Goal: Transaction & Acquisition: Book appointment/travel/reservation

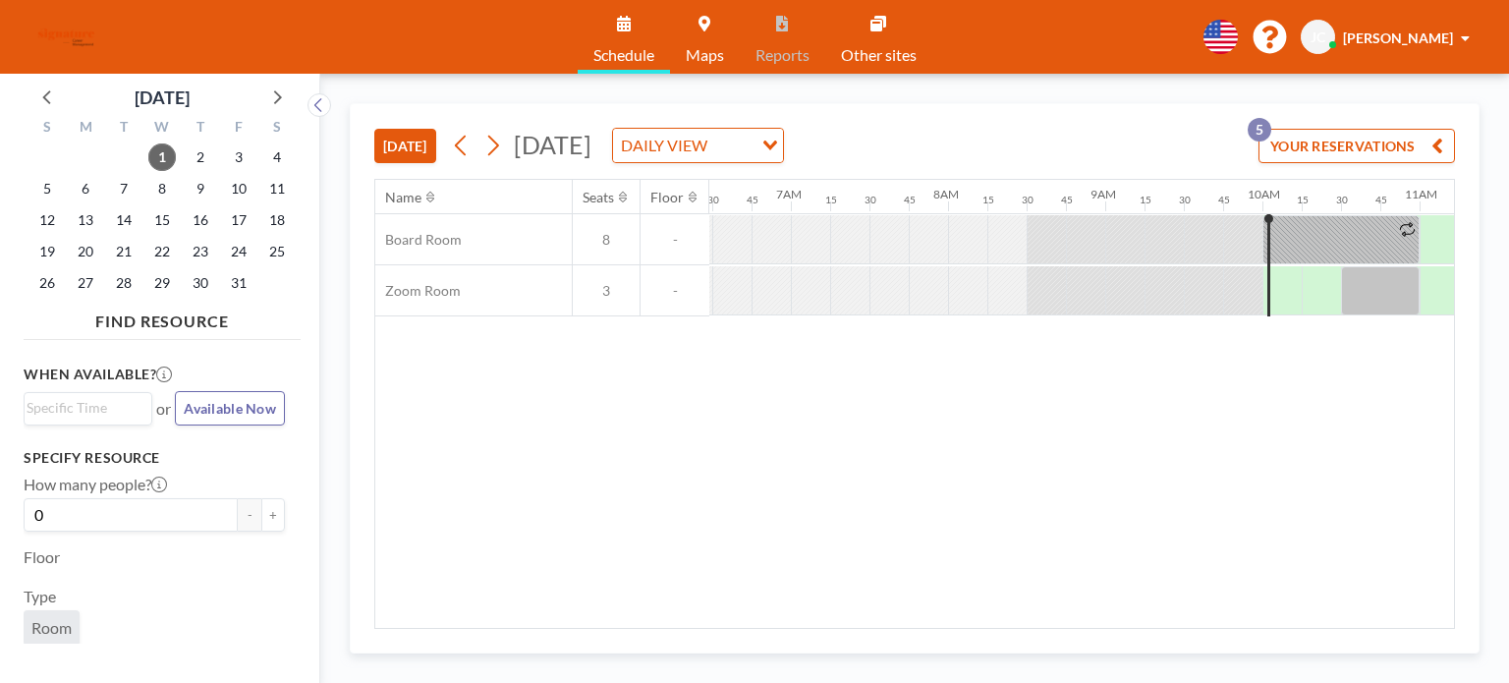
drag, startPoint x: 0, startPoint y: 0, endPoint x: 1073, endPoint y: 102, distance: 1077.9
click at [1073, 102] on div "[DATE] [DATE] DAILY VIEW Loading... YOUR RESERVATIONS 5 Name Seats Floor 12AM 1…" at bounding box center [914, 378] width 1189 height 609
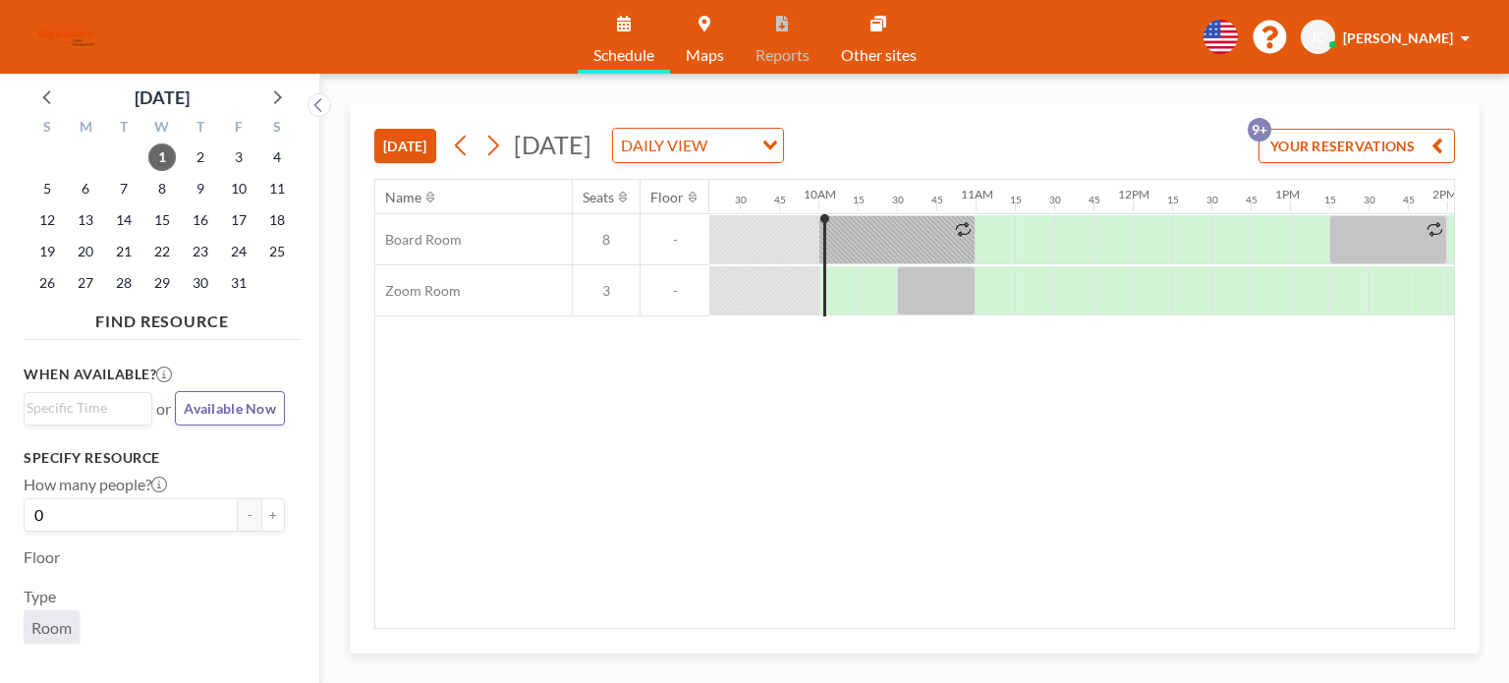
scroll to position [0, 1533]
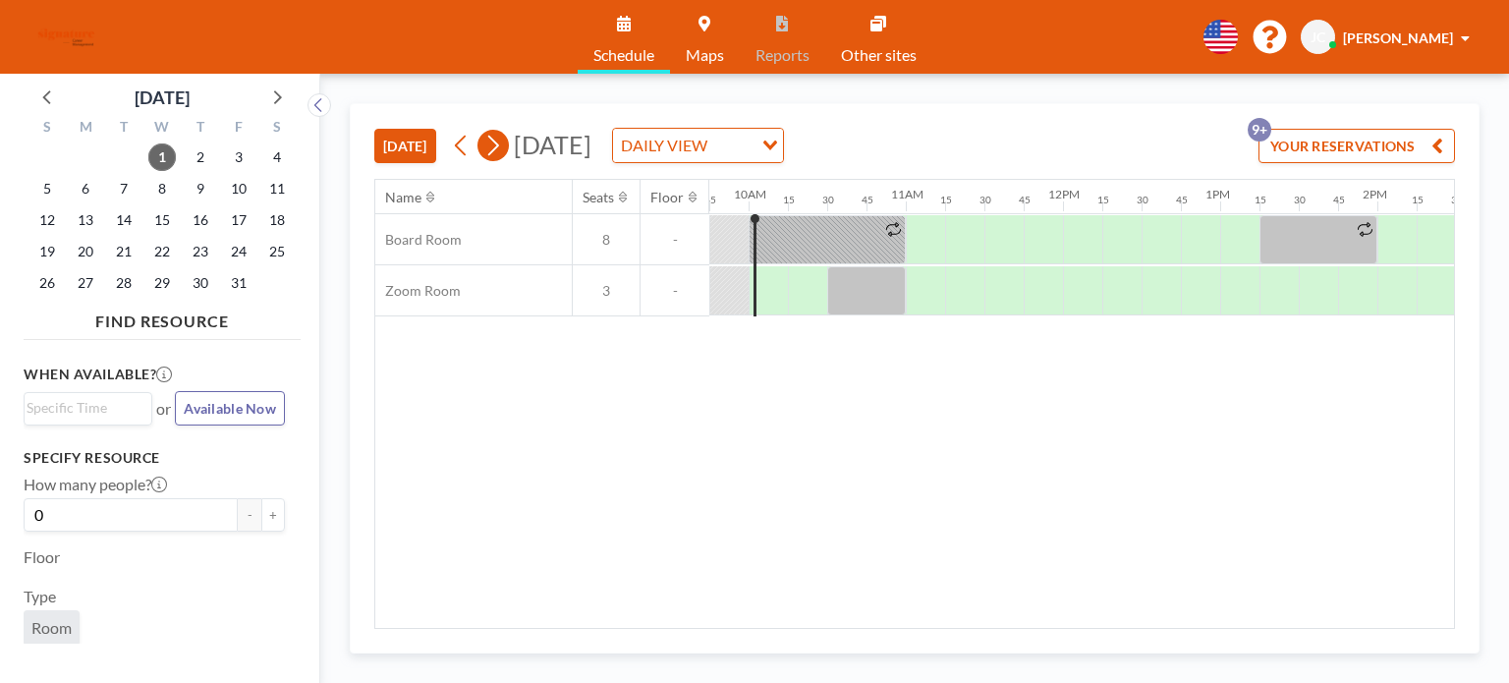
click at [495, 142] on icon at bounding box center [492, 145] width 19 height 29
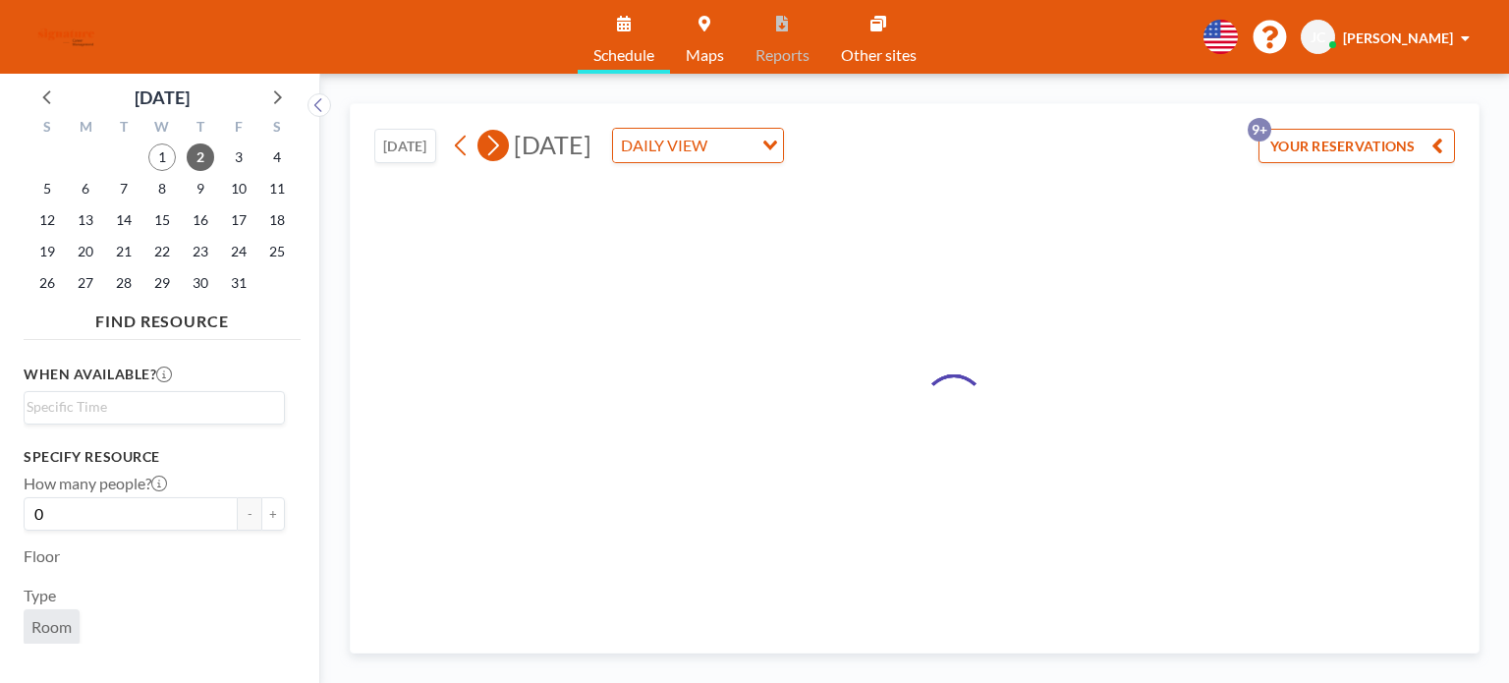
click at [495, 142] on icon at bounding box center [492, 145] width 19 height 29
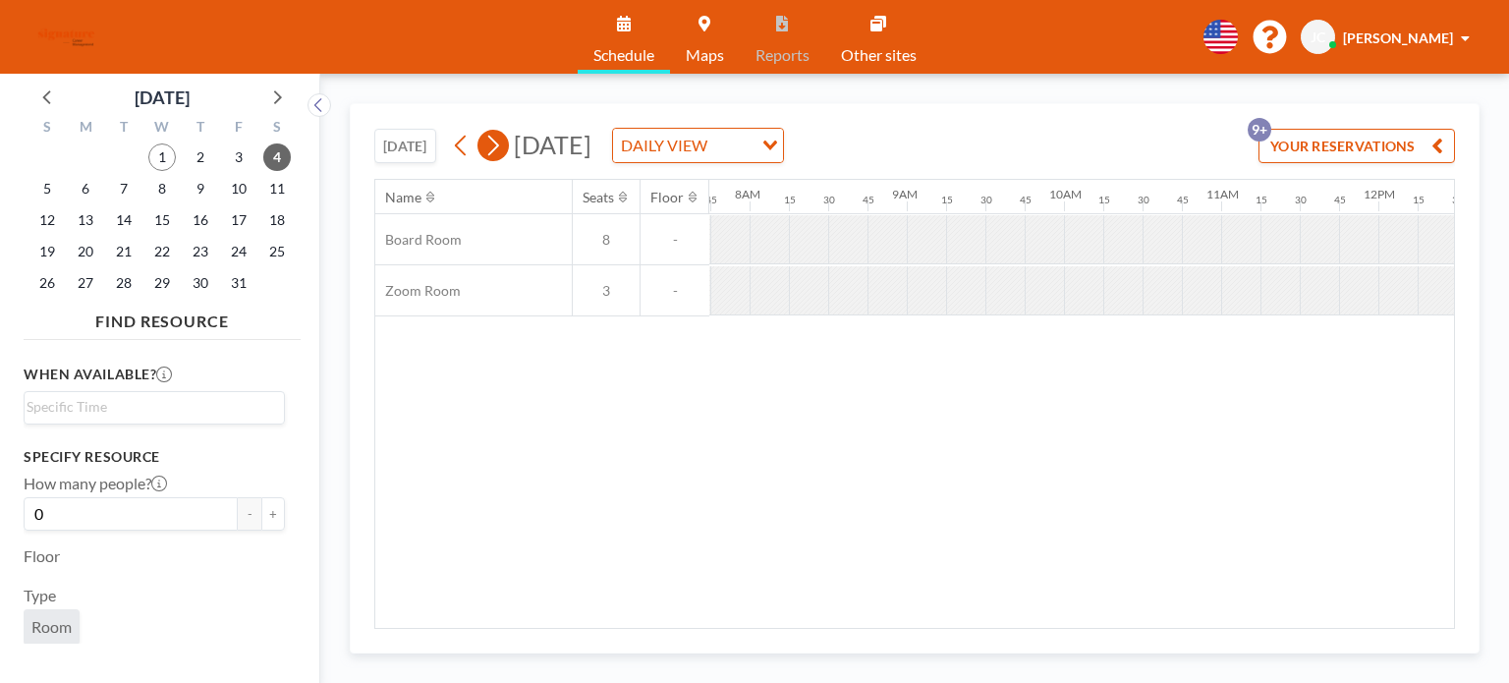
scroll to position [0, 1219]
click at [495, 142] on icon at bounding box center [492, 145] width 19 height 29
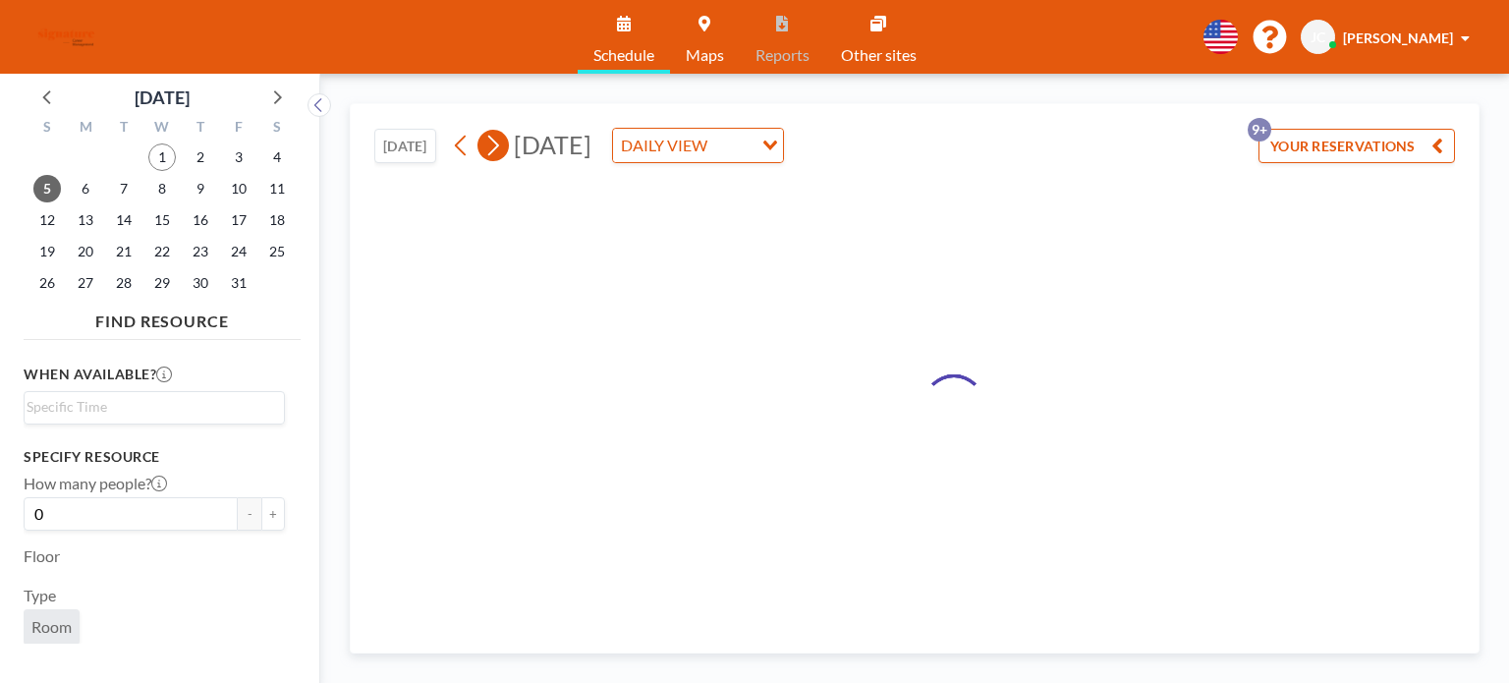
click at [495, 142] on icon at bounding box center [492, 145] width 19 height 29
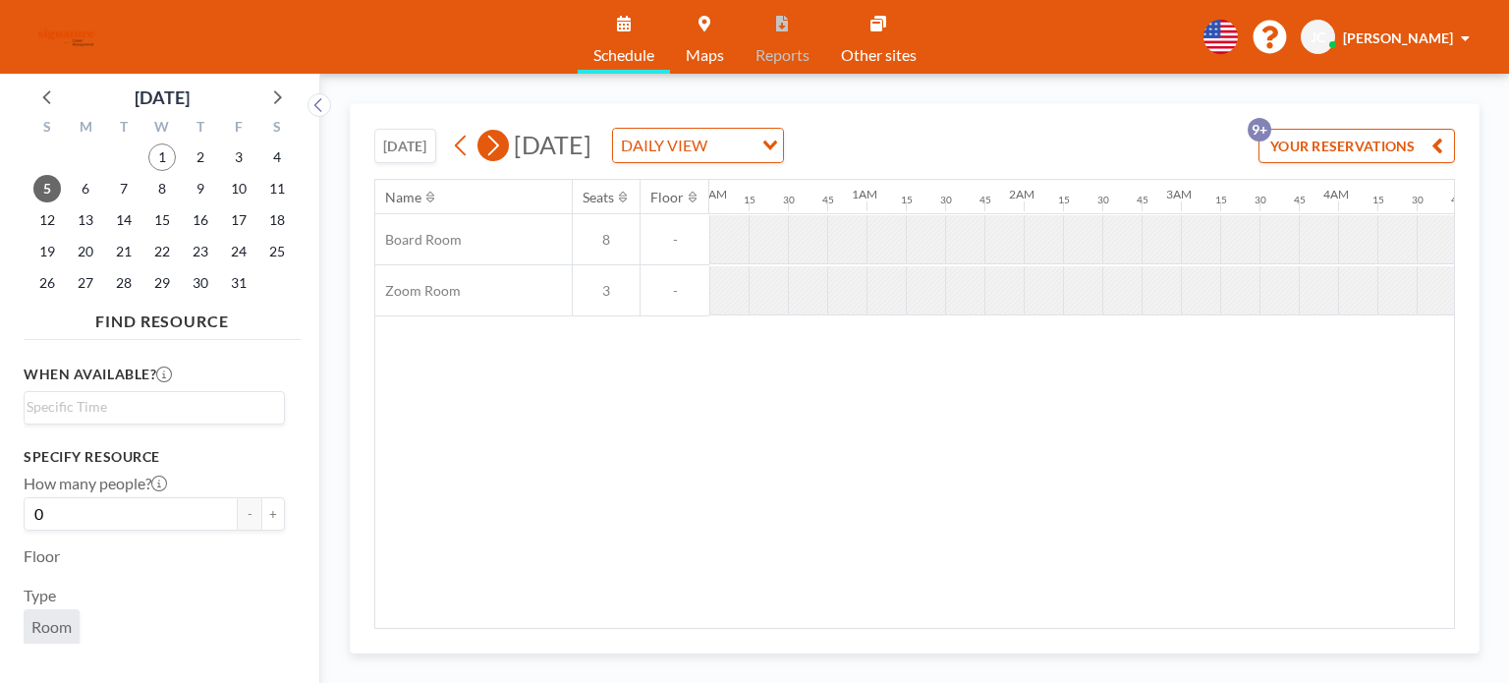
scroll to position [0, 0]
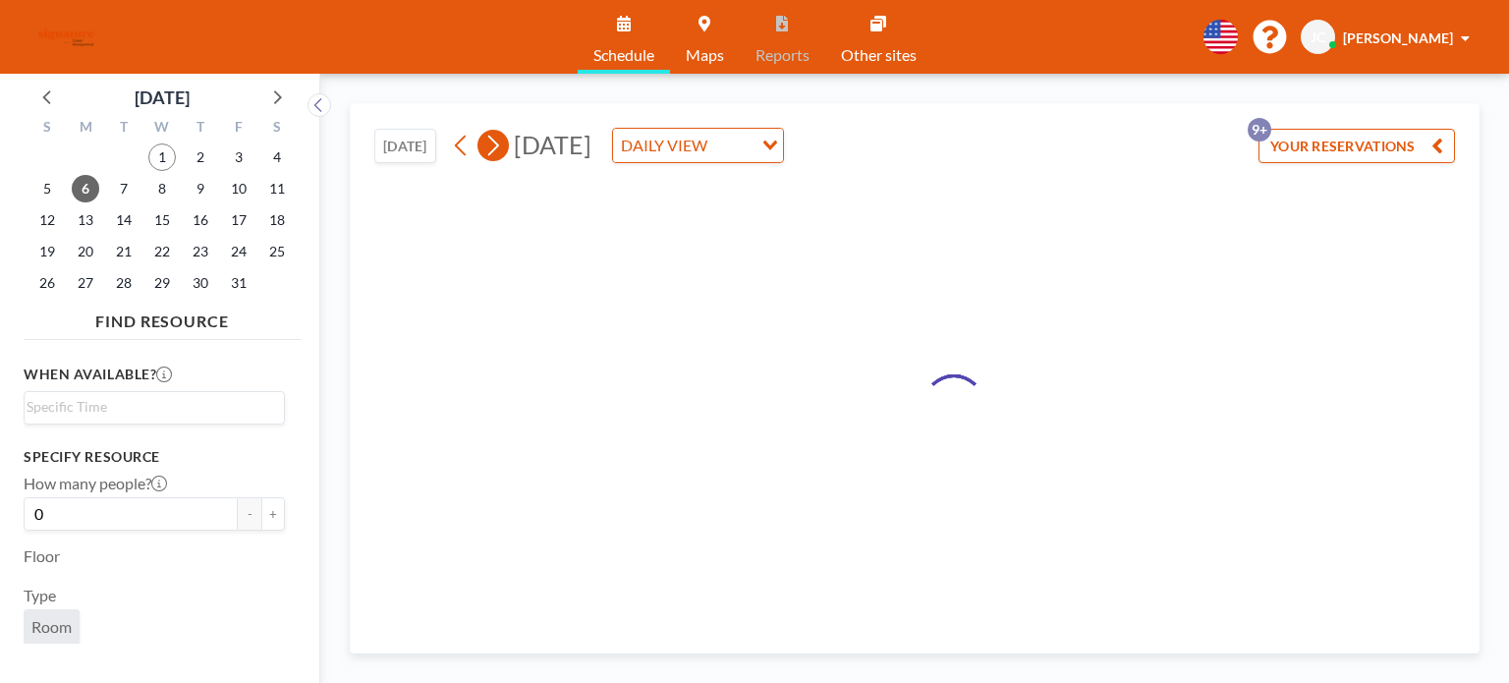
click at [495, 142] on icon at bounding box center [492, 145] width 19 height 29
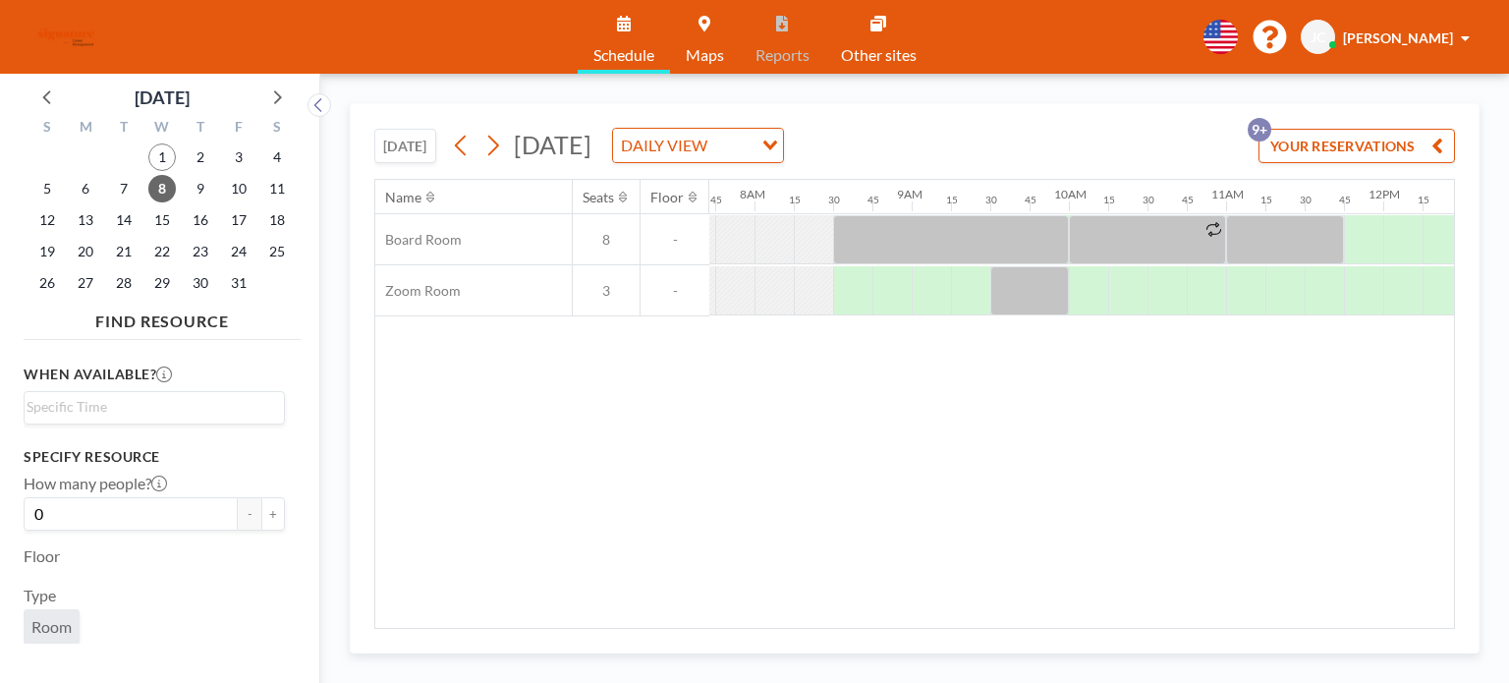
scroll to position [0, 1219]
click at [480, 145] on button at bounding box center [493, 145] width 31 height 31
click at [481, 145] on button at bounding box center [493, 145] width 31 height 31
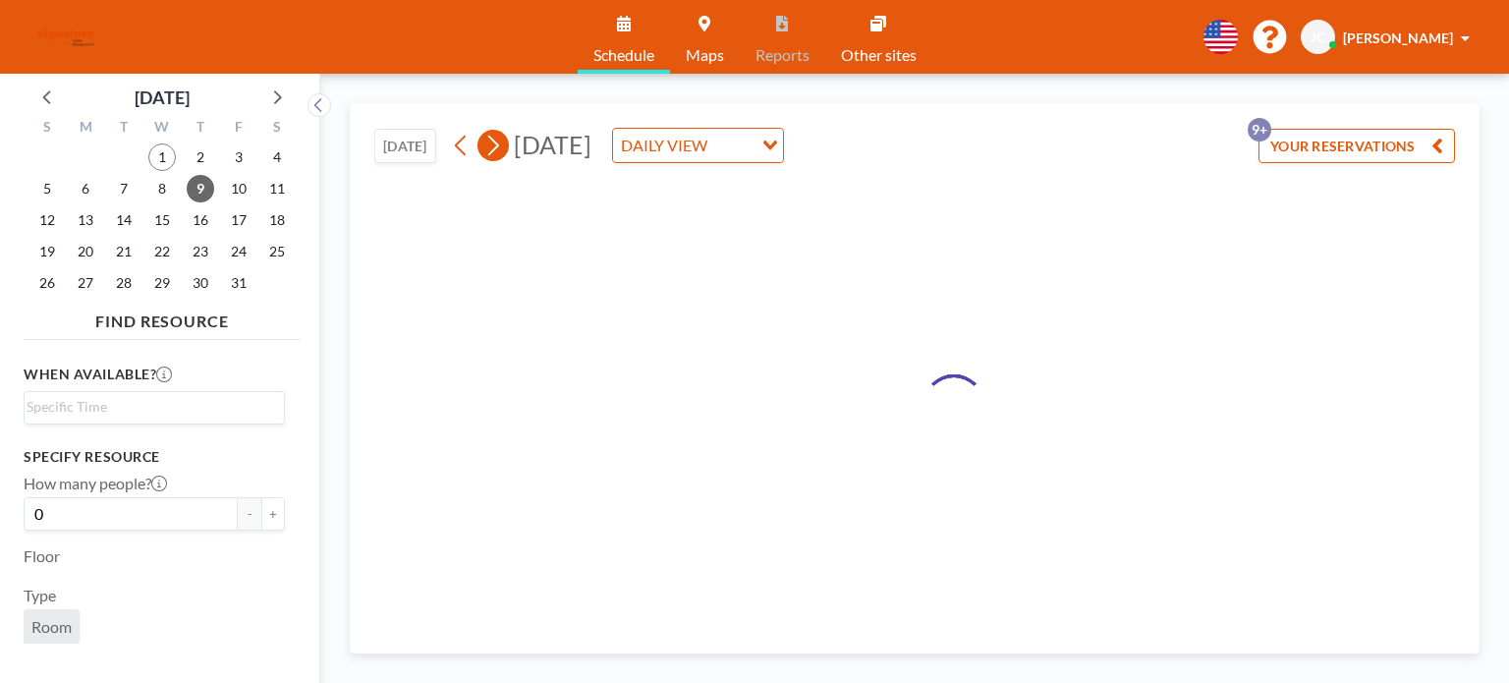
click at [481, 145] on button at bounding box center [493, 145] width 31 height 31
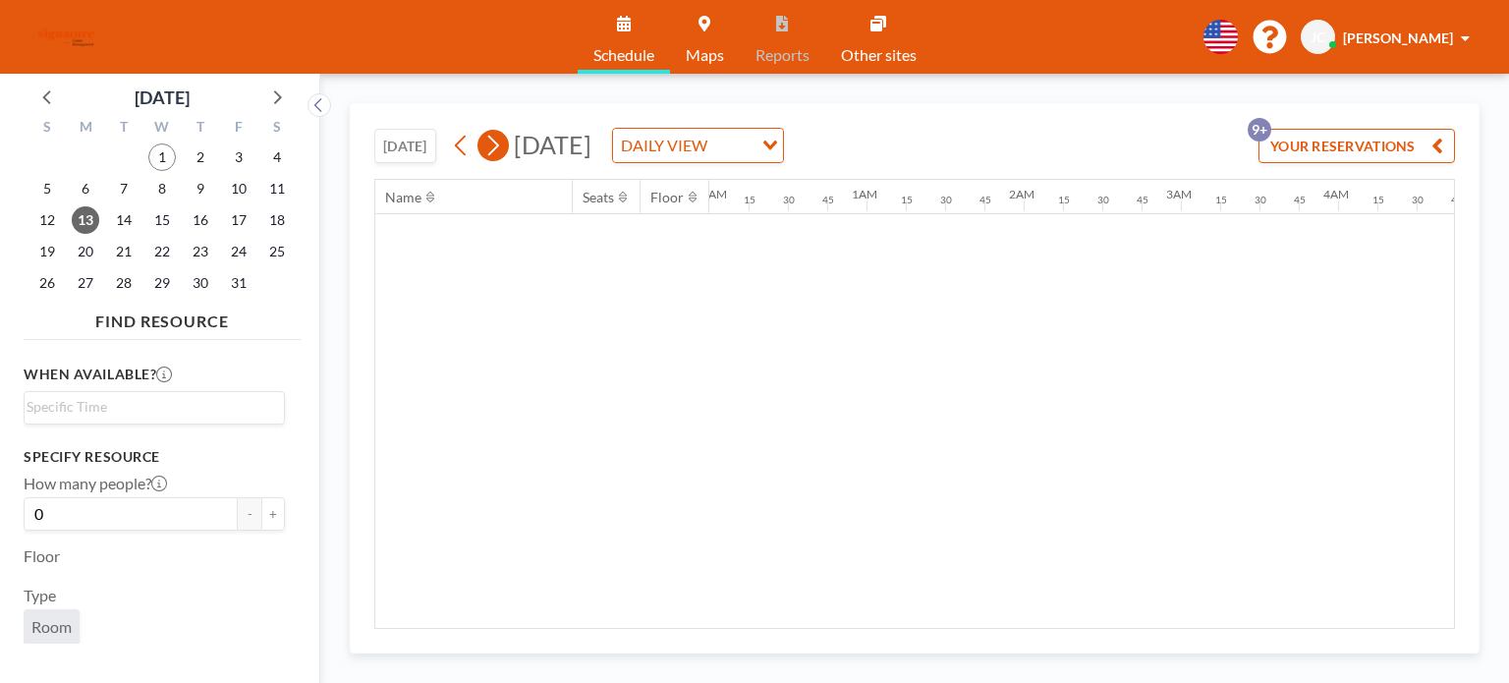
click at [481, 145] on button at bounding box center [493, 145] width 31 height 31
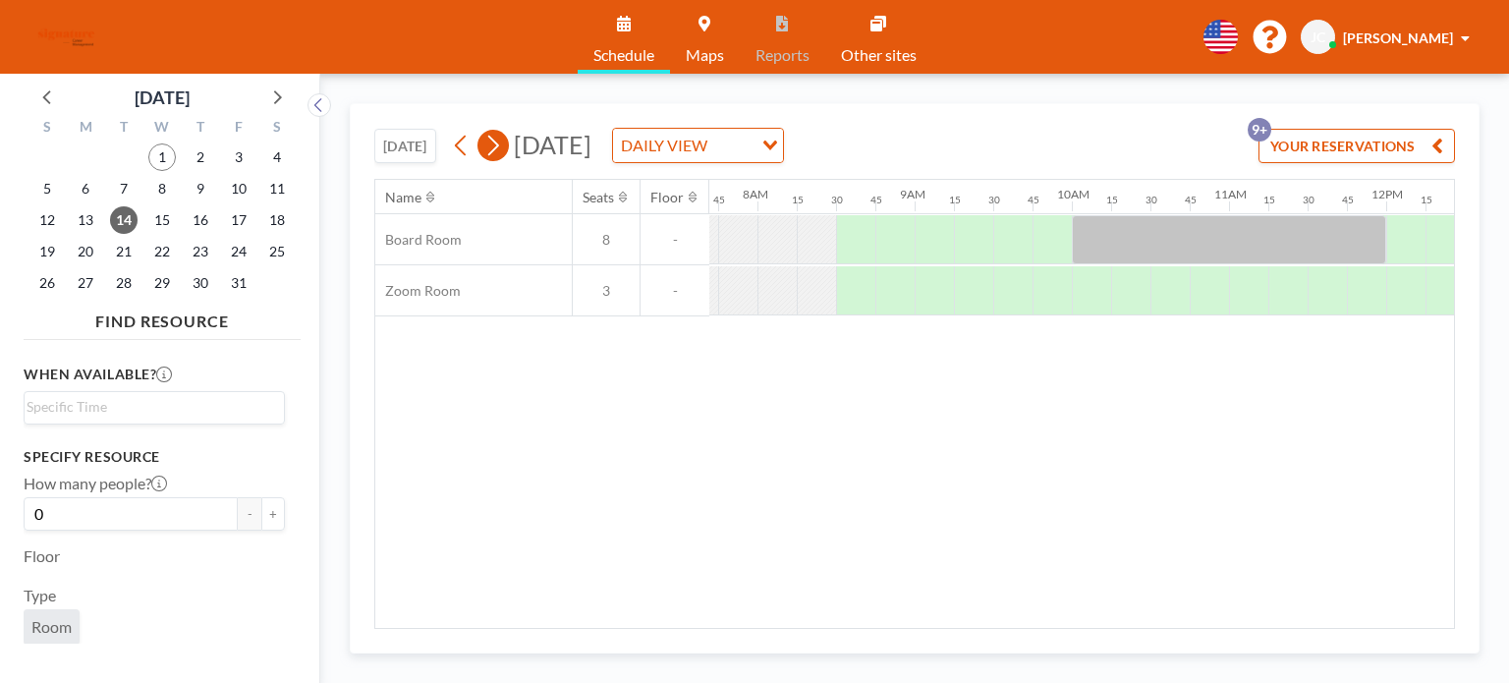
click at [481, 145] on button at bounding box center [493, 145] width 31 height 31
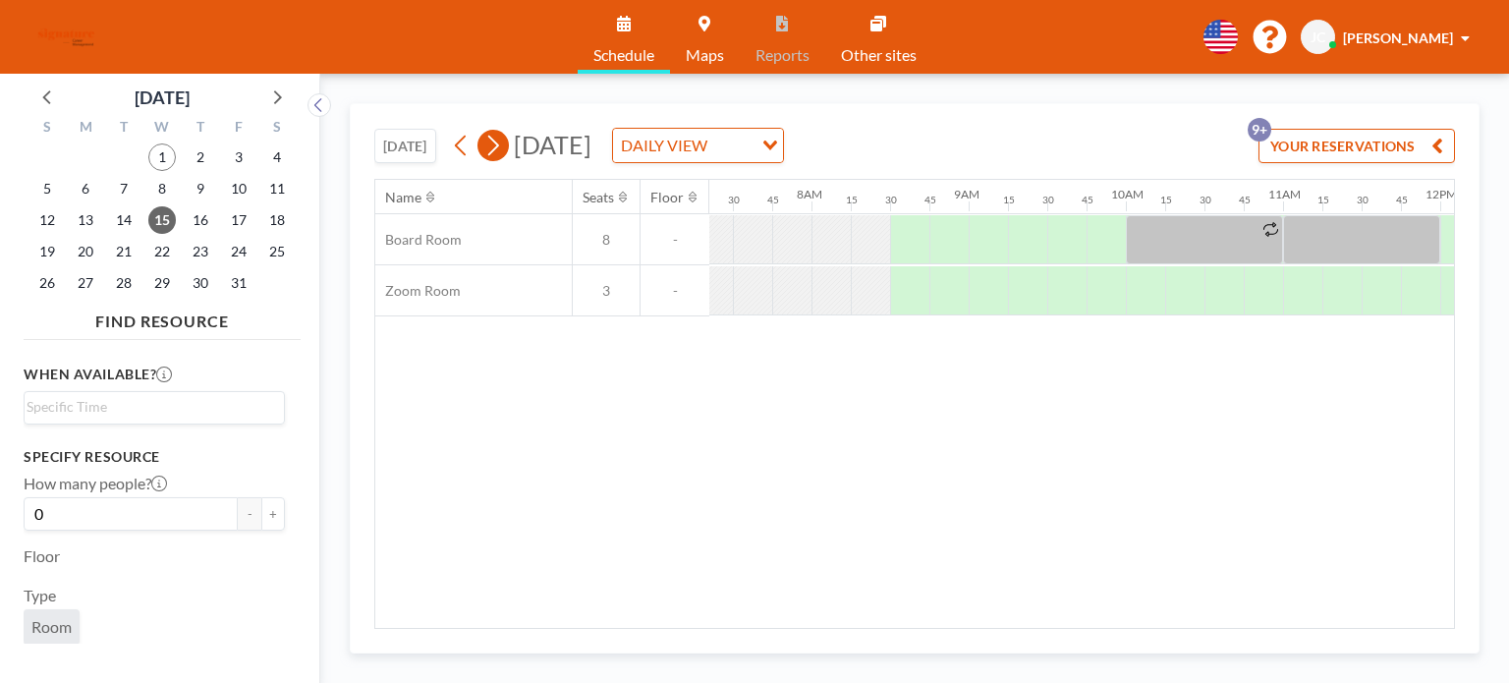
scroll to position [0, 1219]
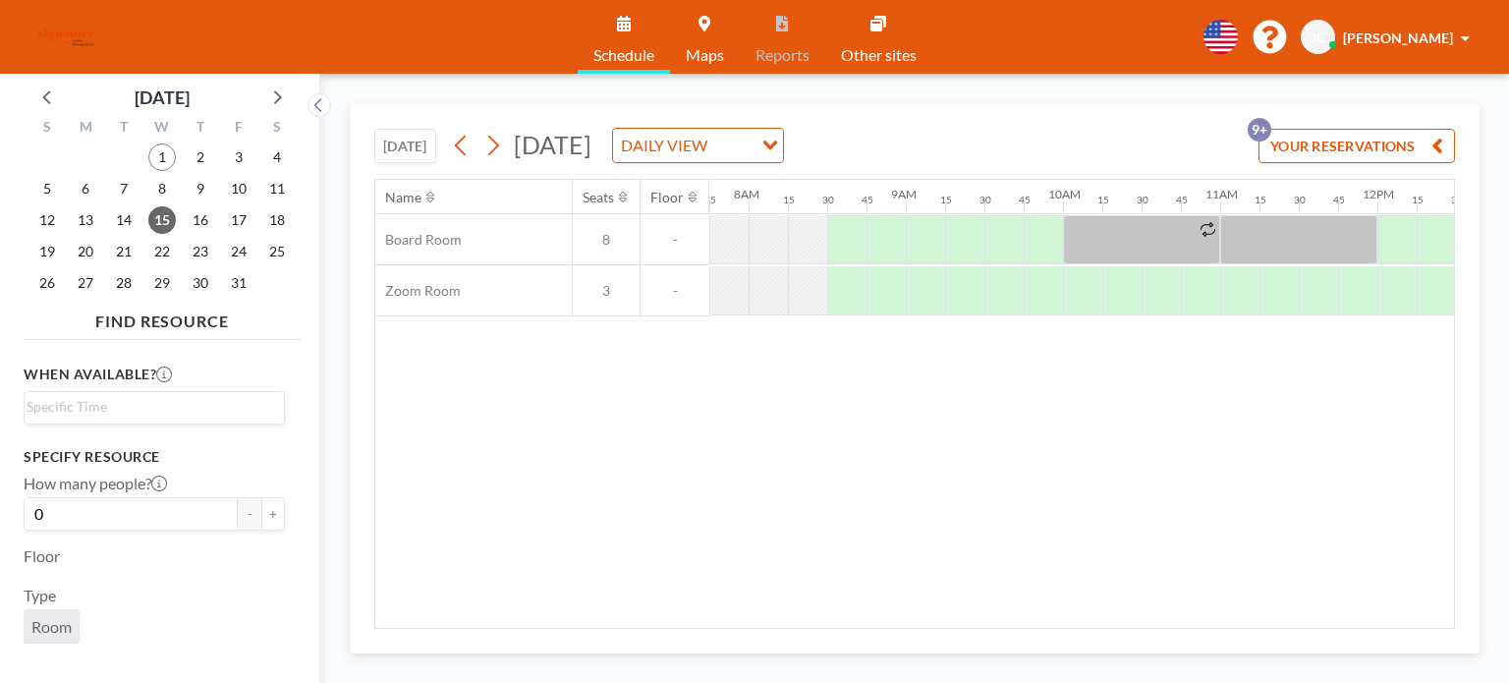
click at [432, 146] on button "[DATE]" at bounding box center [405, 146] width 62 height 34
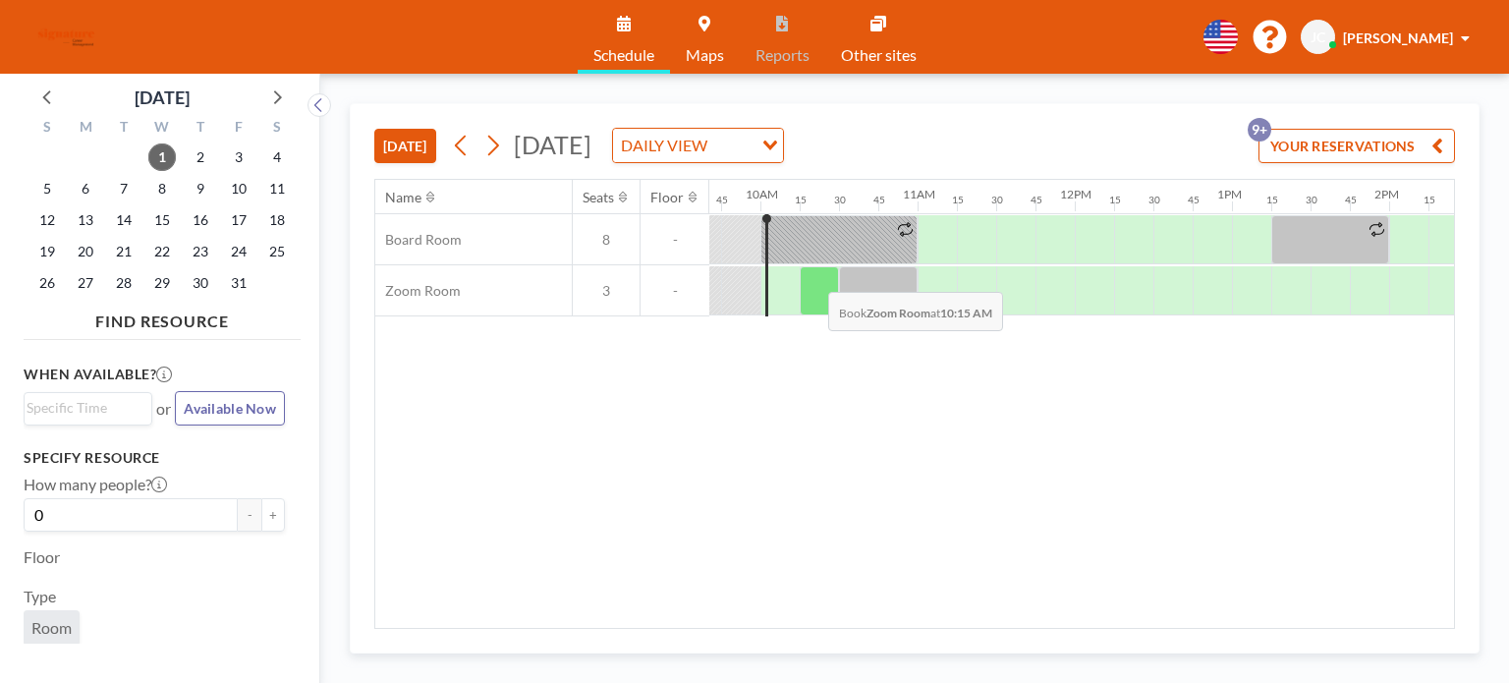
scroll to position [0, 1533]
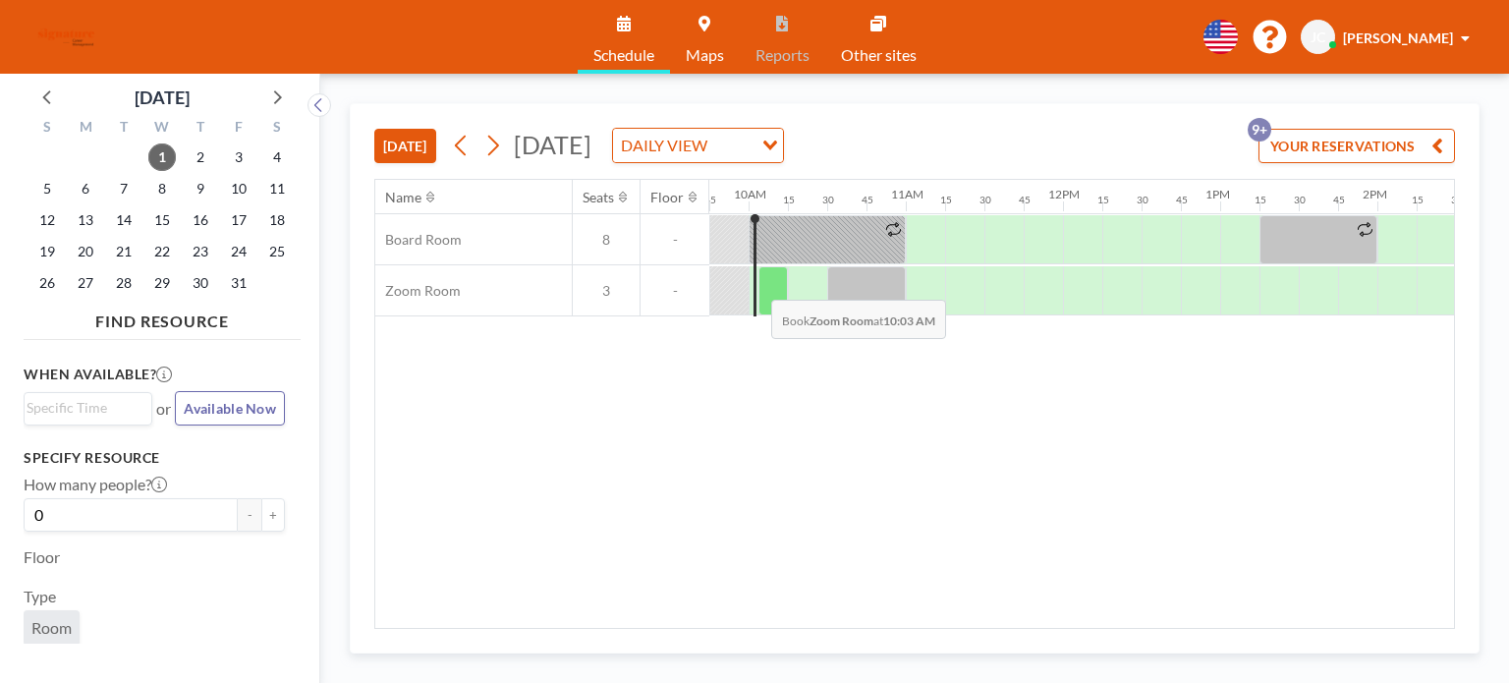
click at [756, 284] on div at bounding box center [768, 290] width 39 height 48
click at [765, 284] on div at bounding box center [773, 290] width 29 height 49
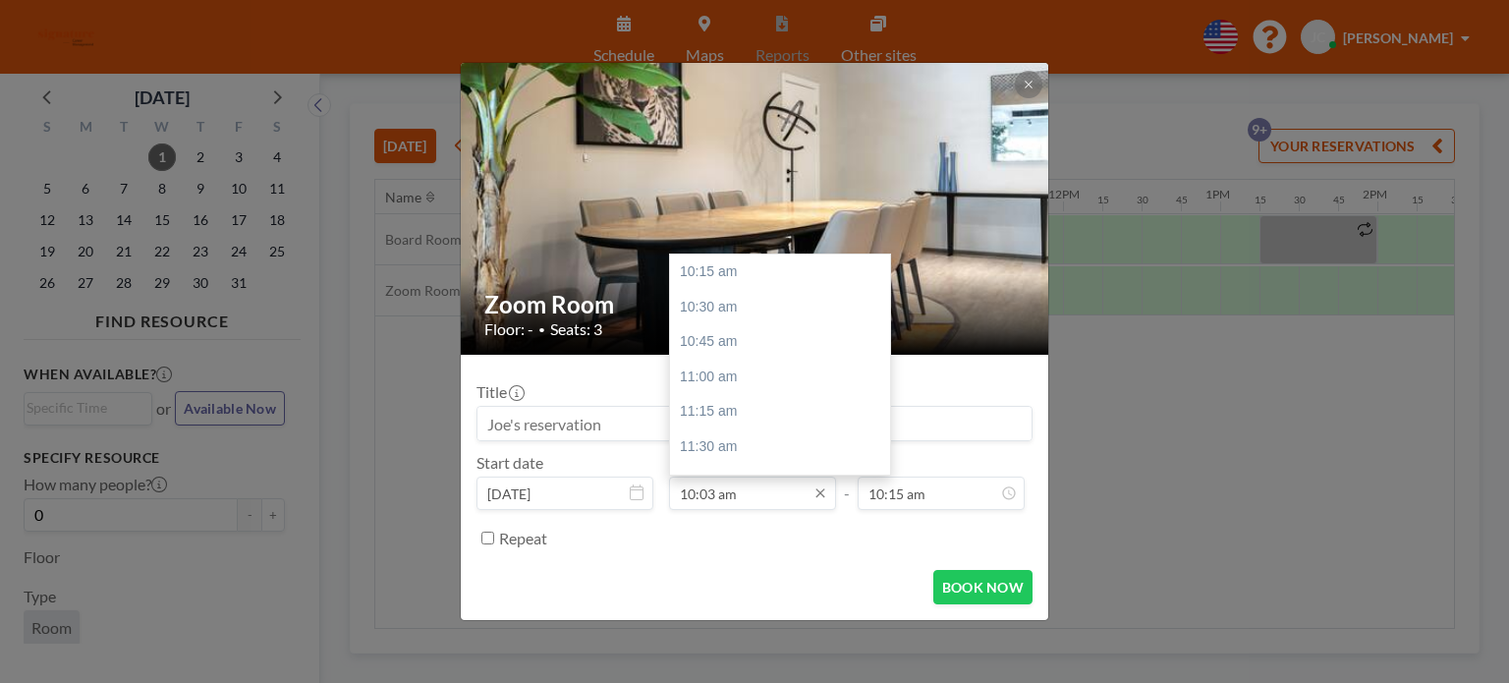
click at [760, 482] on input "10:03 am" at bounding box center [752, 493] width 167 height 33
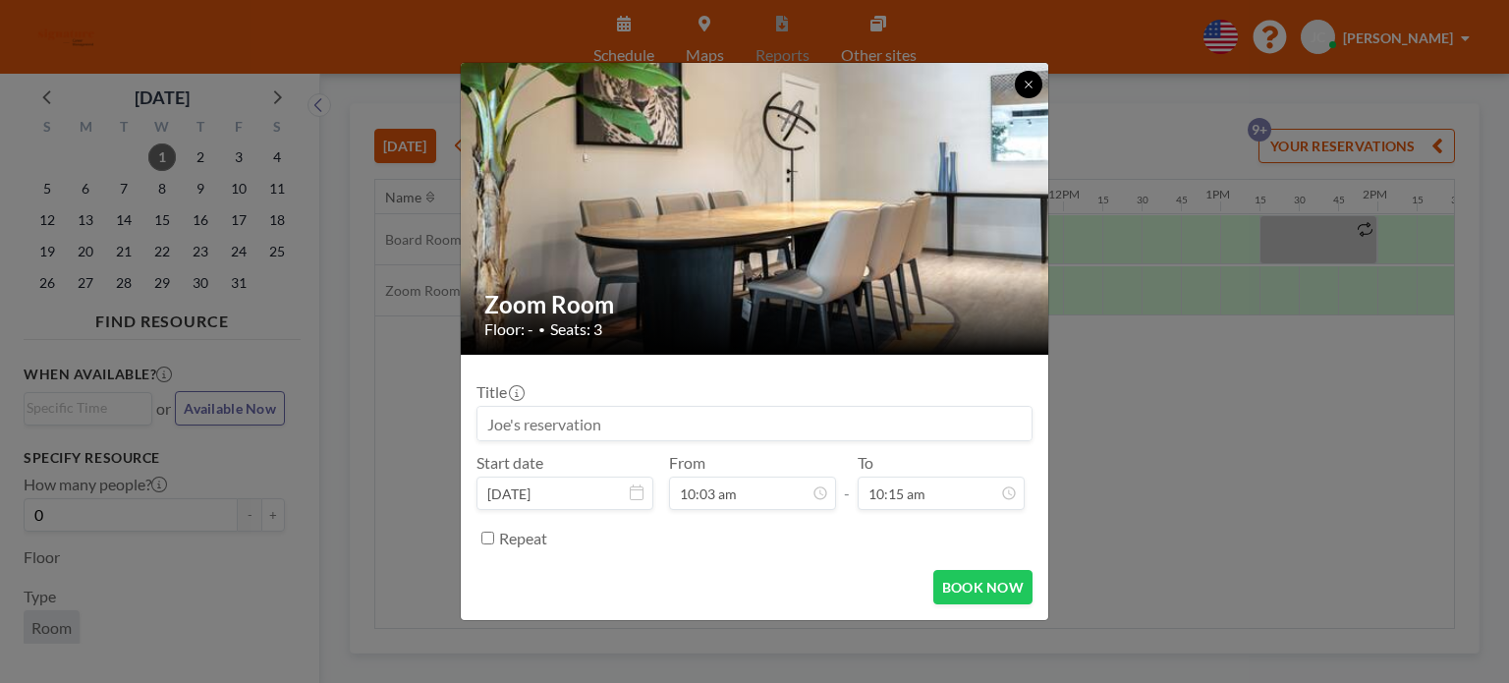
click at [1022, 92] on button at bounding box center [1029, 85] width 28 height 28
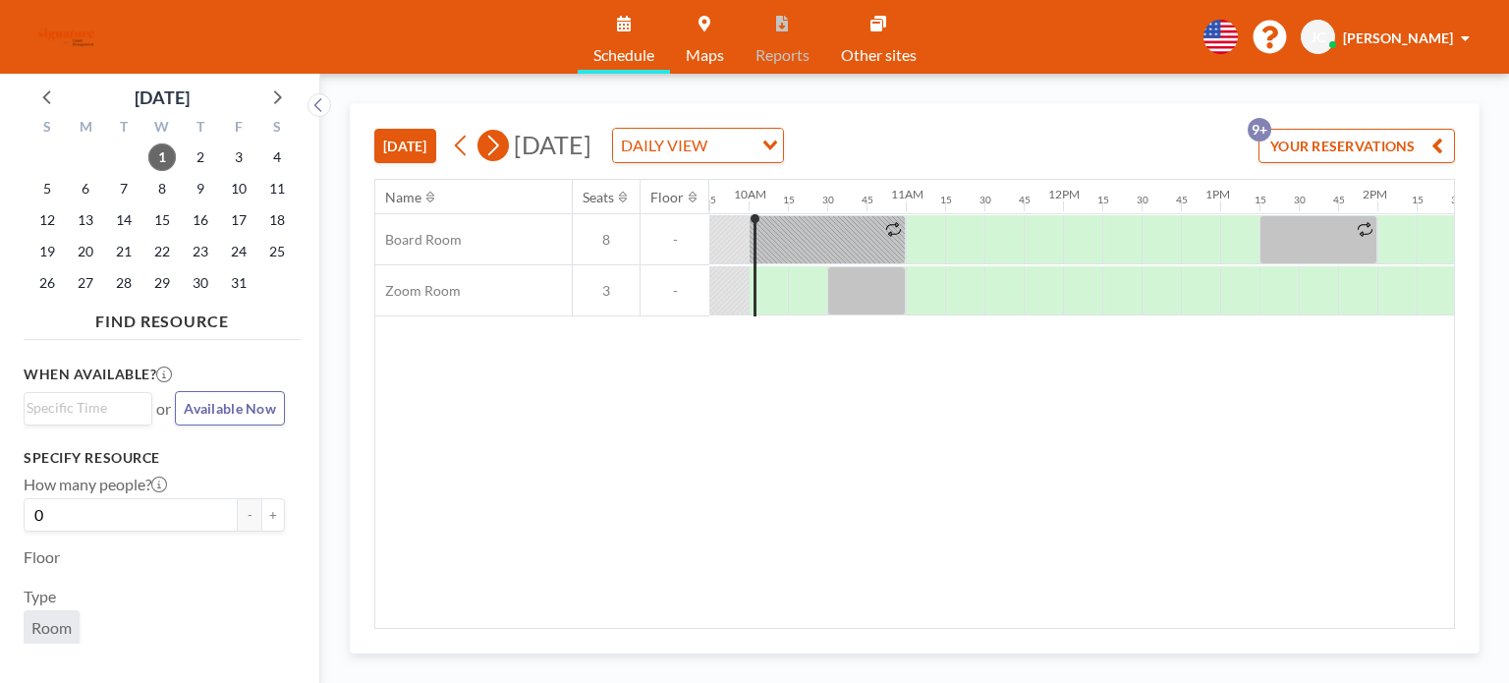
click at [501, 150] on icon at bounding box center [492, 145] width 19 height 29
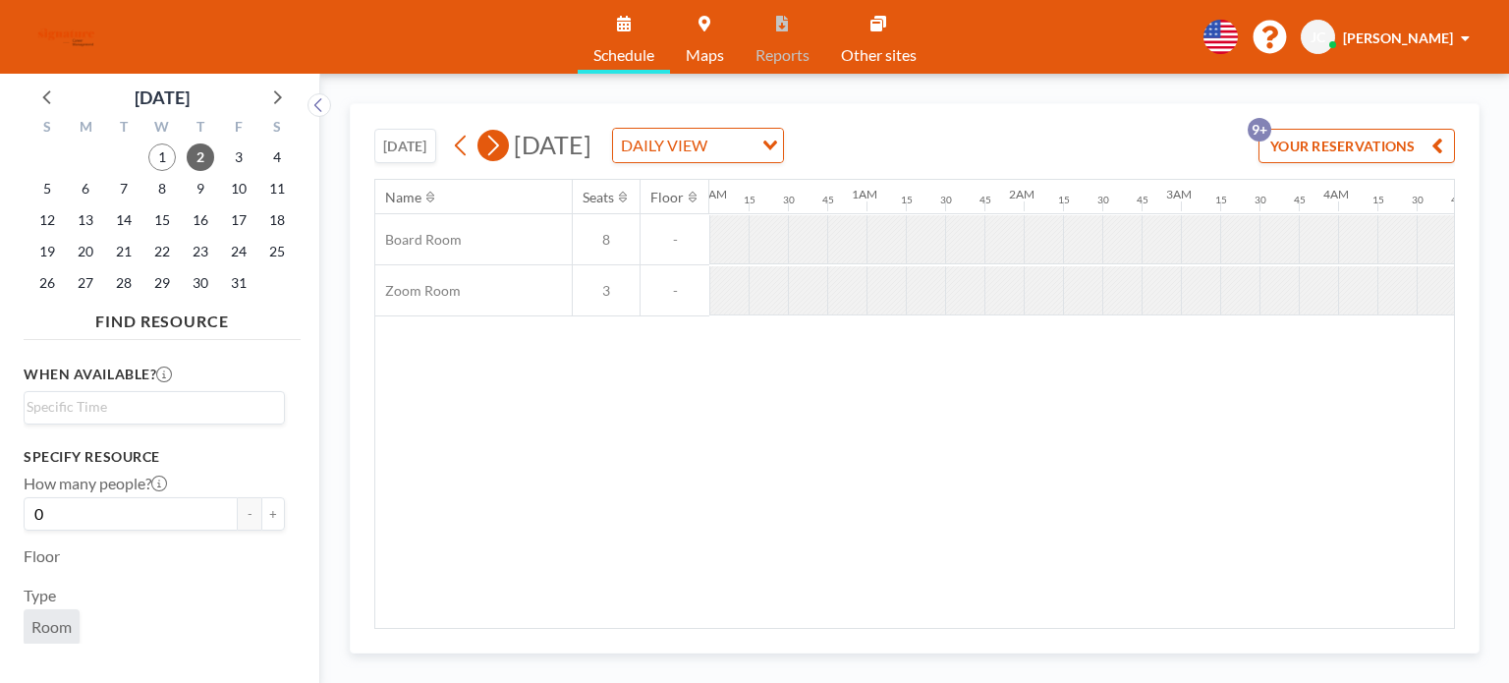
click at [499, 150] on icon at bounding box center [492, 145] width 19 height 29
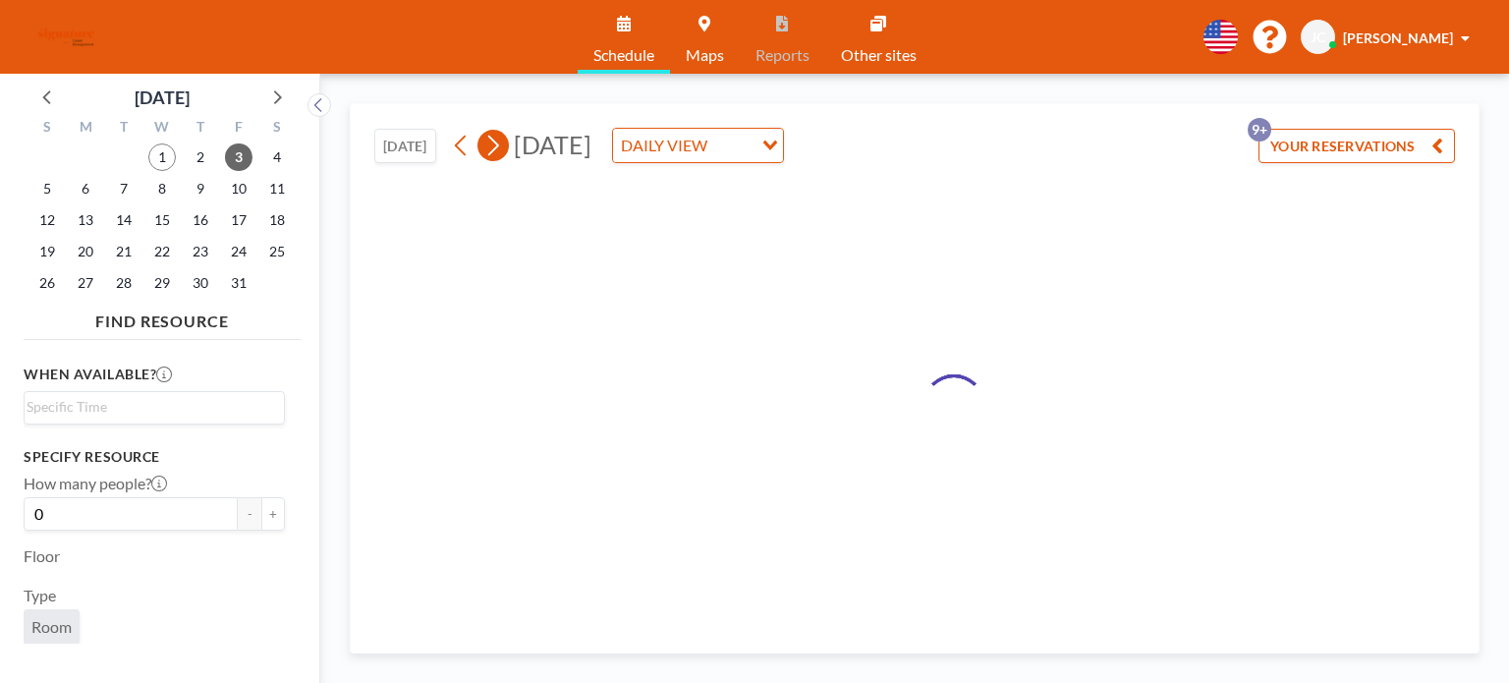
click at [499, 150] on icon at bounding box center [492, 145] width 19 height 29
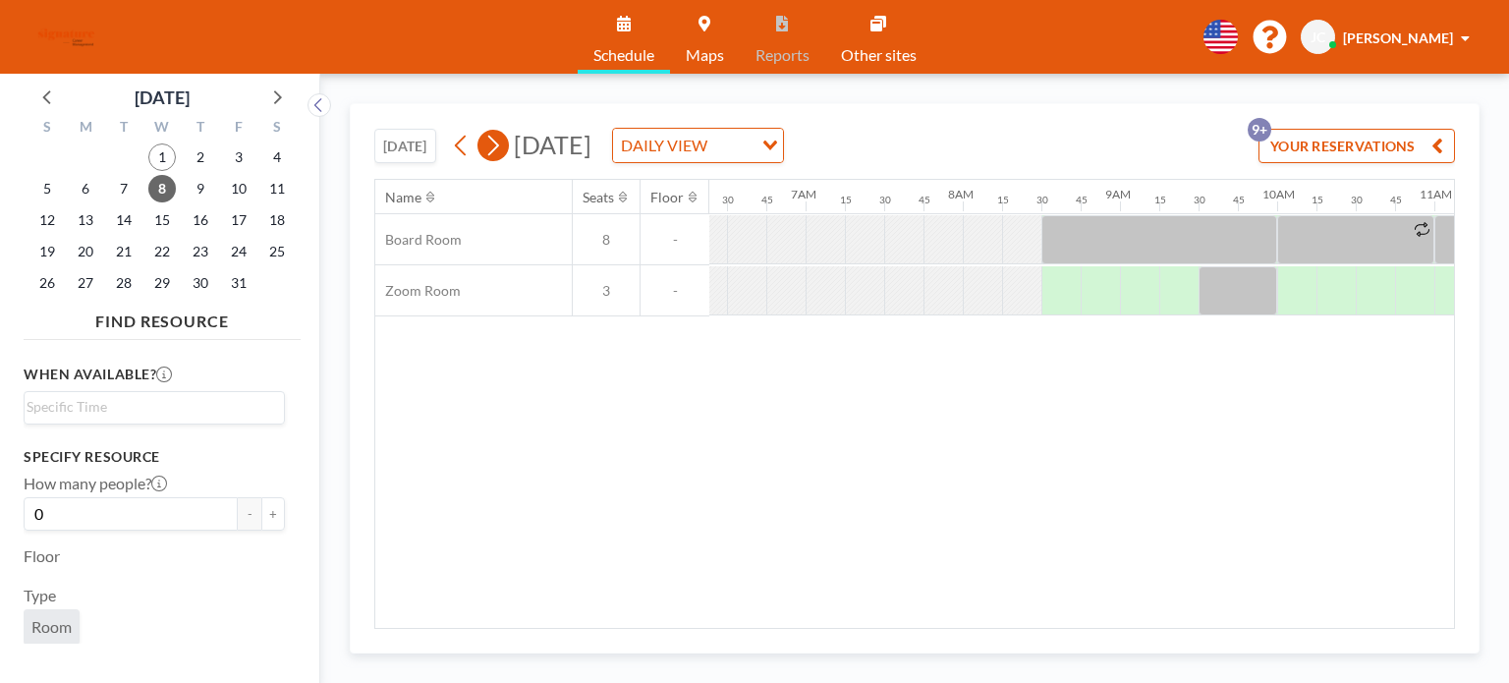
click at [499, 150] on icon at bounding box center [492, 145] width 19 height 29
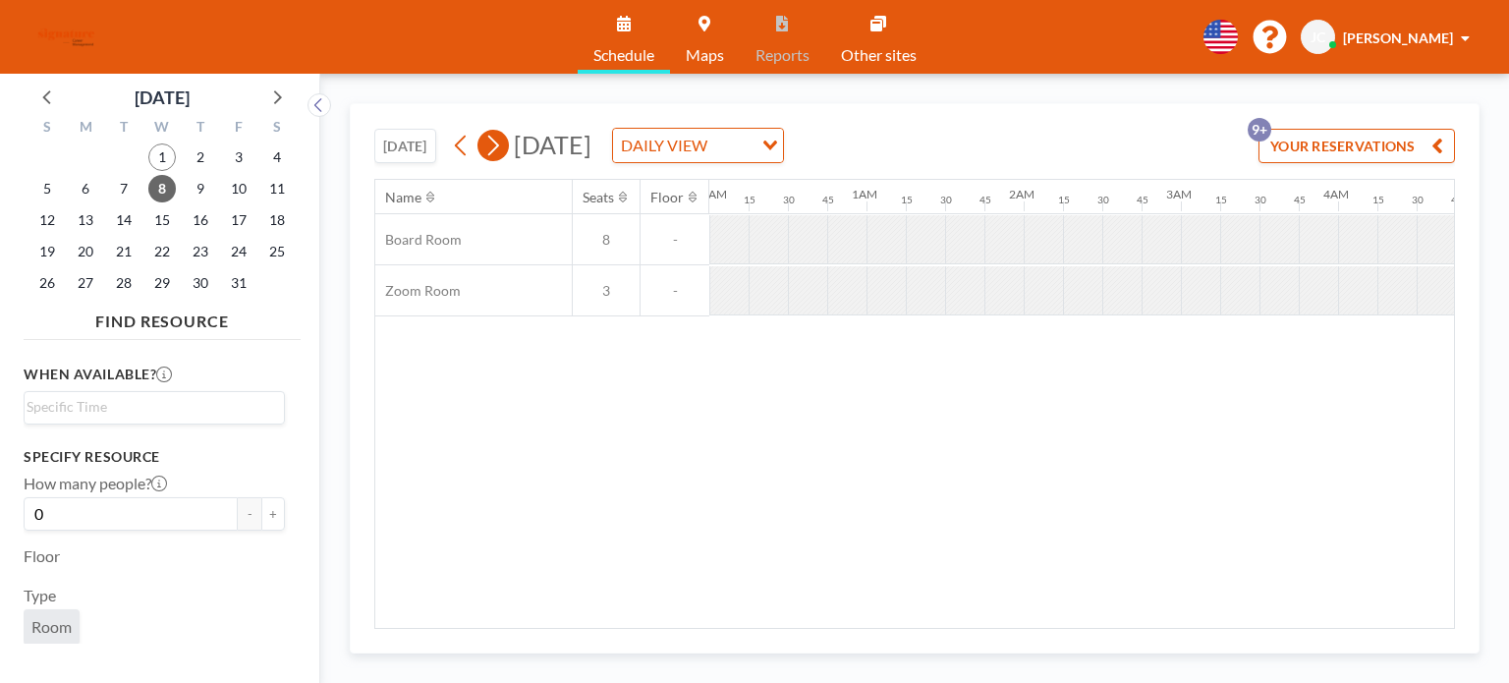
click at [499, 150] on icon at bounding box center [492, 145] width 19 height 29
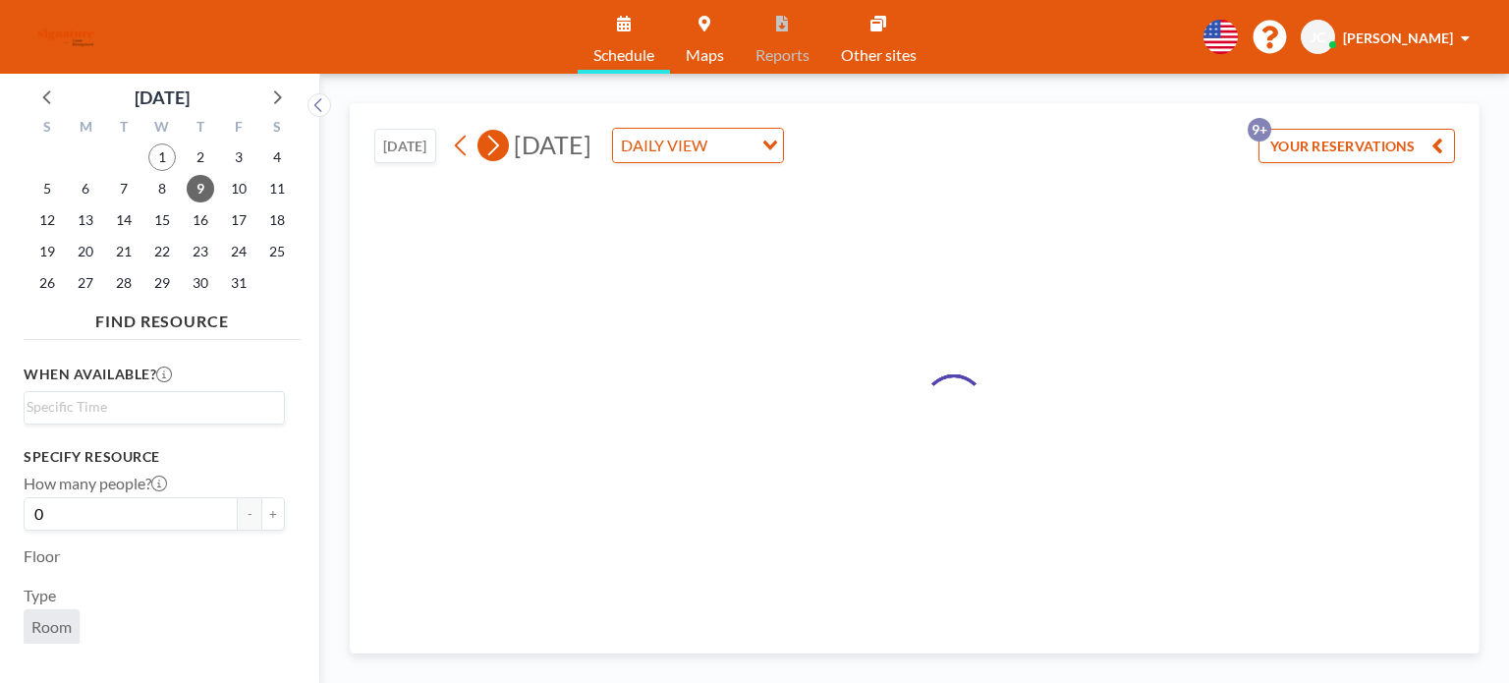
click at [499, 150] on icon at bounding box center [492, 145] width 19 height 29
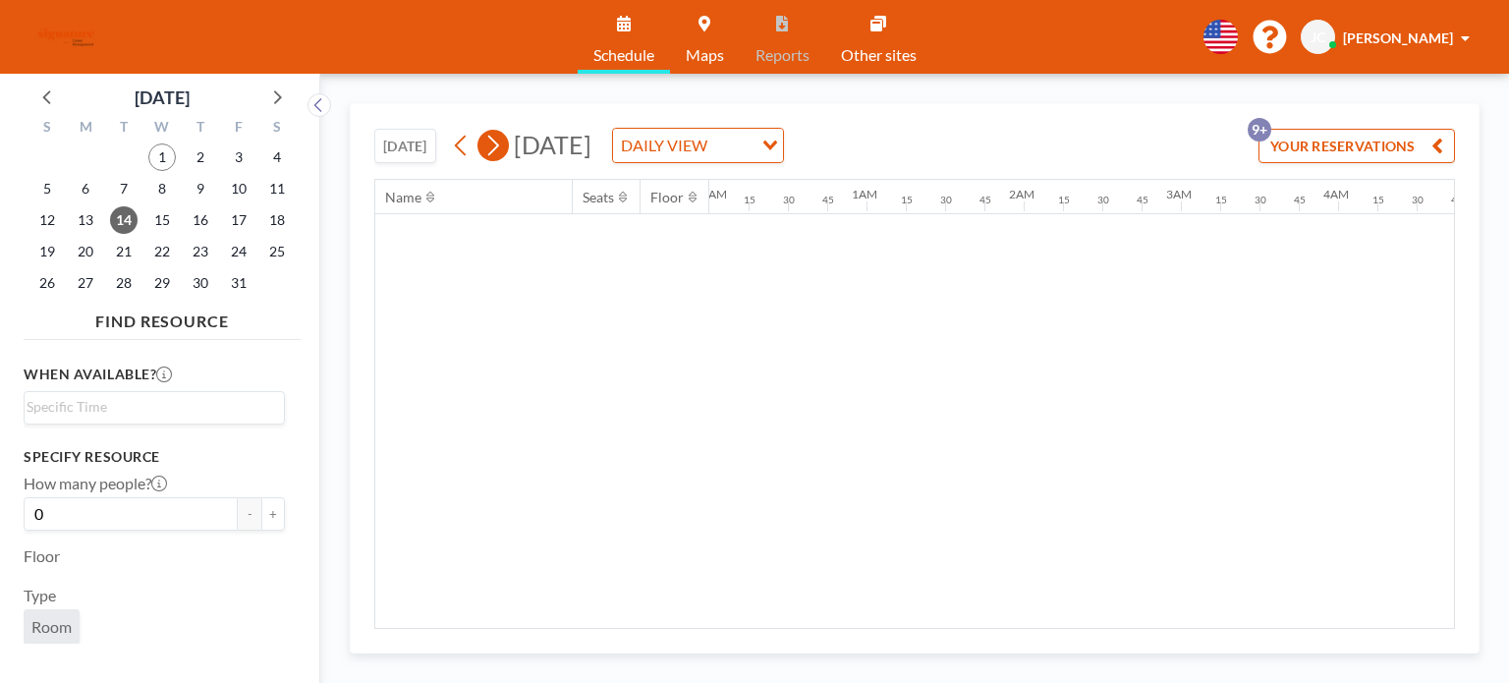
scroll to position [0, 1144]
click at [499, 150] on icon at bounding box center [492, 145] width 19 height 29
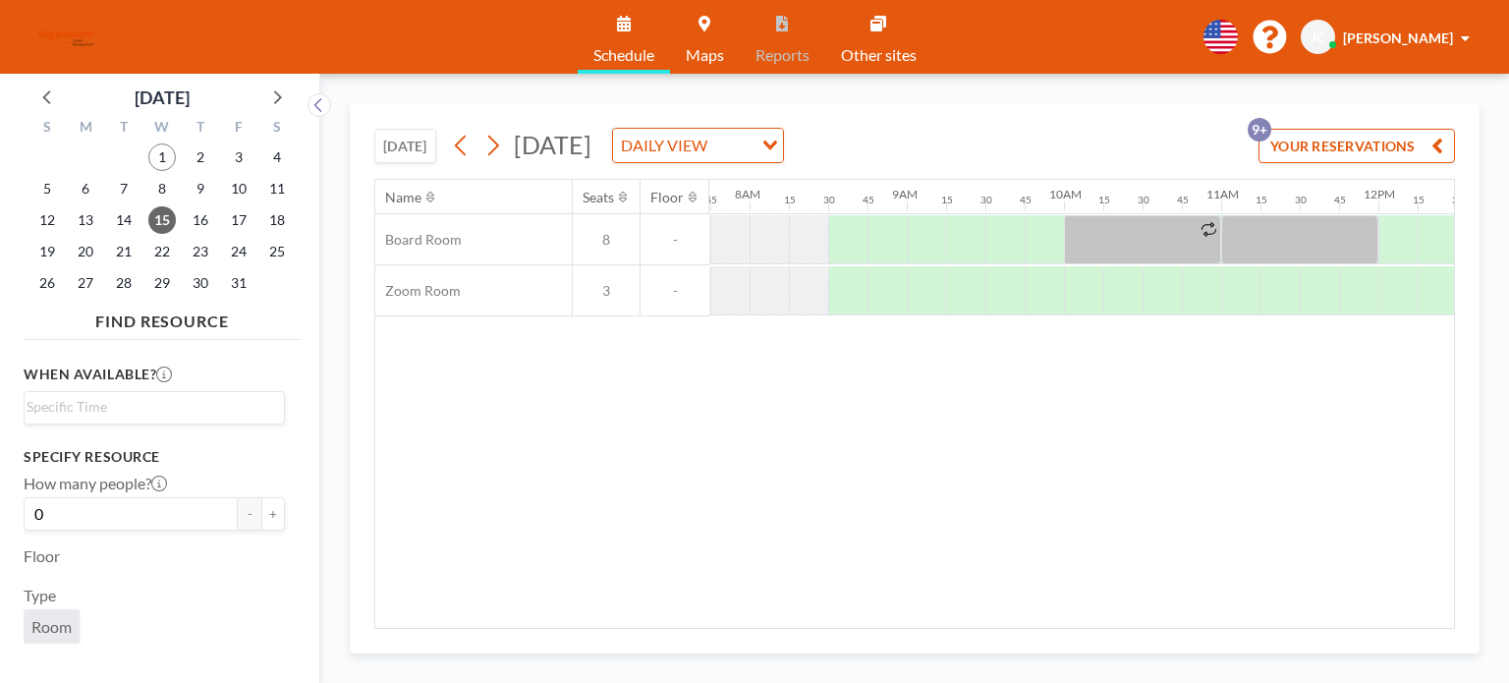
scroll to position [0, 1219]
drag, startPoint x: 1063, startPoint y: 309, endPoint x: 1073, endPoint y: 298, distance: 14.6
click at [1073, 298] on div at bounding box center [1082, 290] width 39 height 49
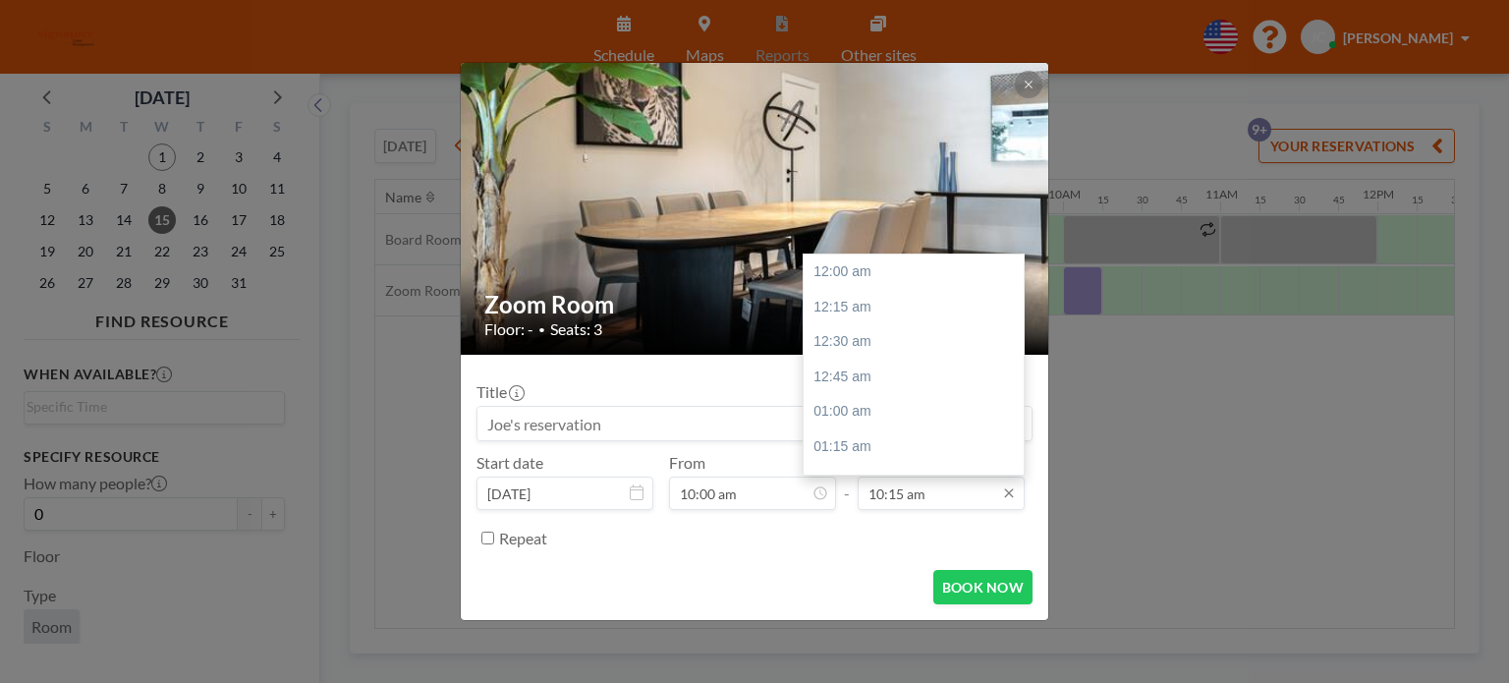
scroll to position [1435, 0]
click at [900, 310] on div "10:30 am" at bounding box center [919, 306] width 230 height 35
click at [913, 494] on input "10:30 am" at bounding box center [941, 493] width 167 height 33
click at [877, 313] on div "10:45 am" at bounding box center [919, 307] width 230 height 35
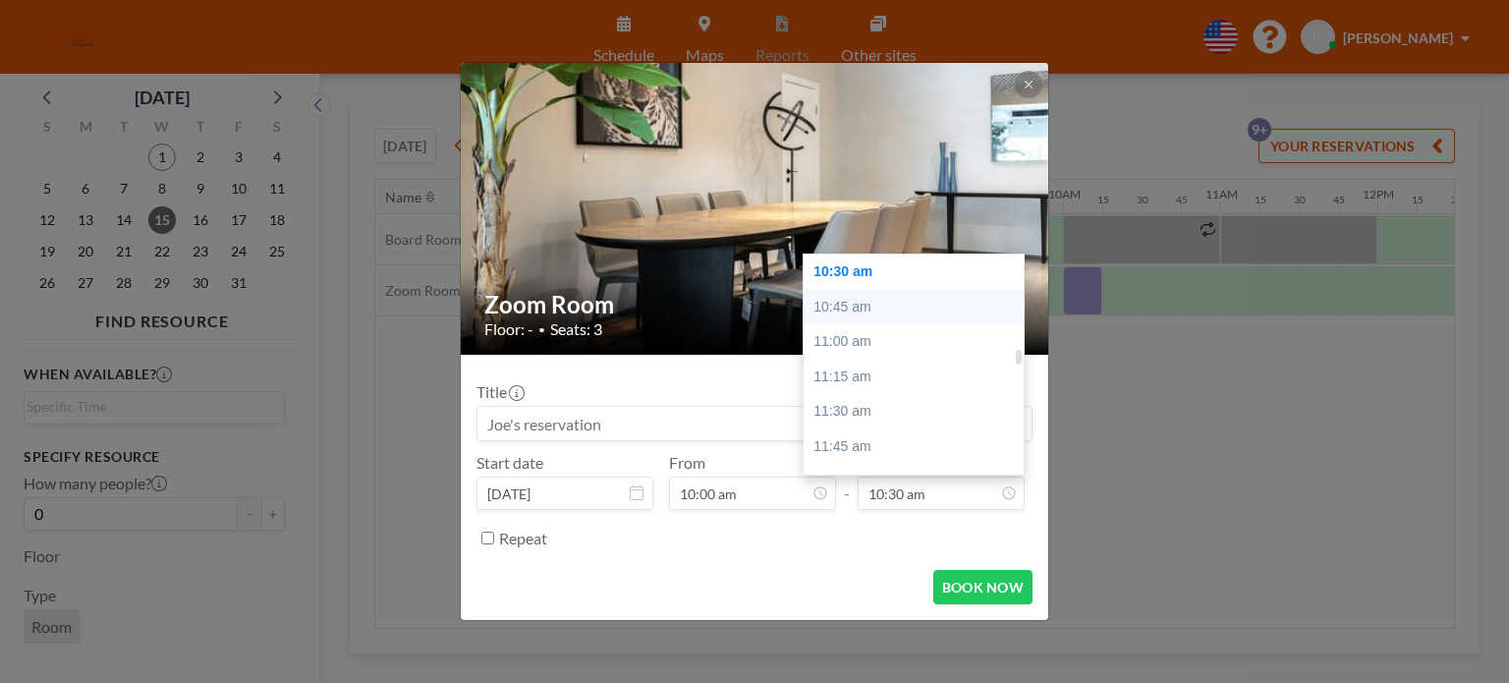
type input "10:45 am"
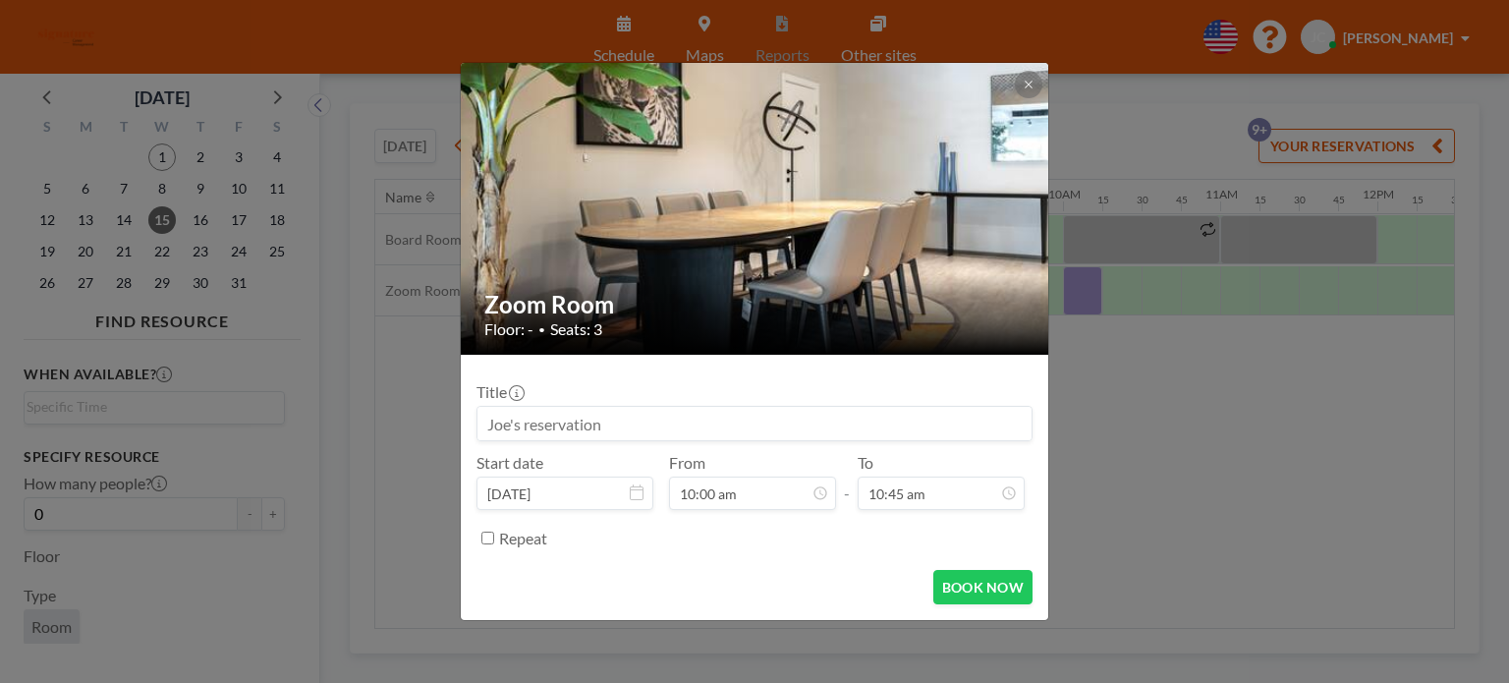
click at [497, 544] on div "Repeat" at bounding box center [755, 538] width 556 height 32
click at [497, 539] on div "Repeat" at bounding box center [755, 538] width 556 height 32
click at [492, 538] on input "Repeat" at bounding box center [488, 538] width 13 height 13
checkbox input "true"
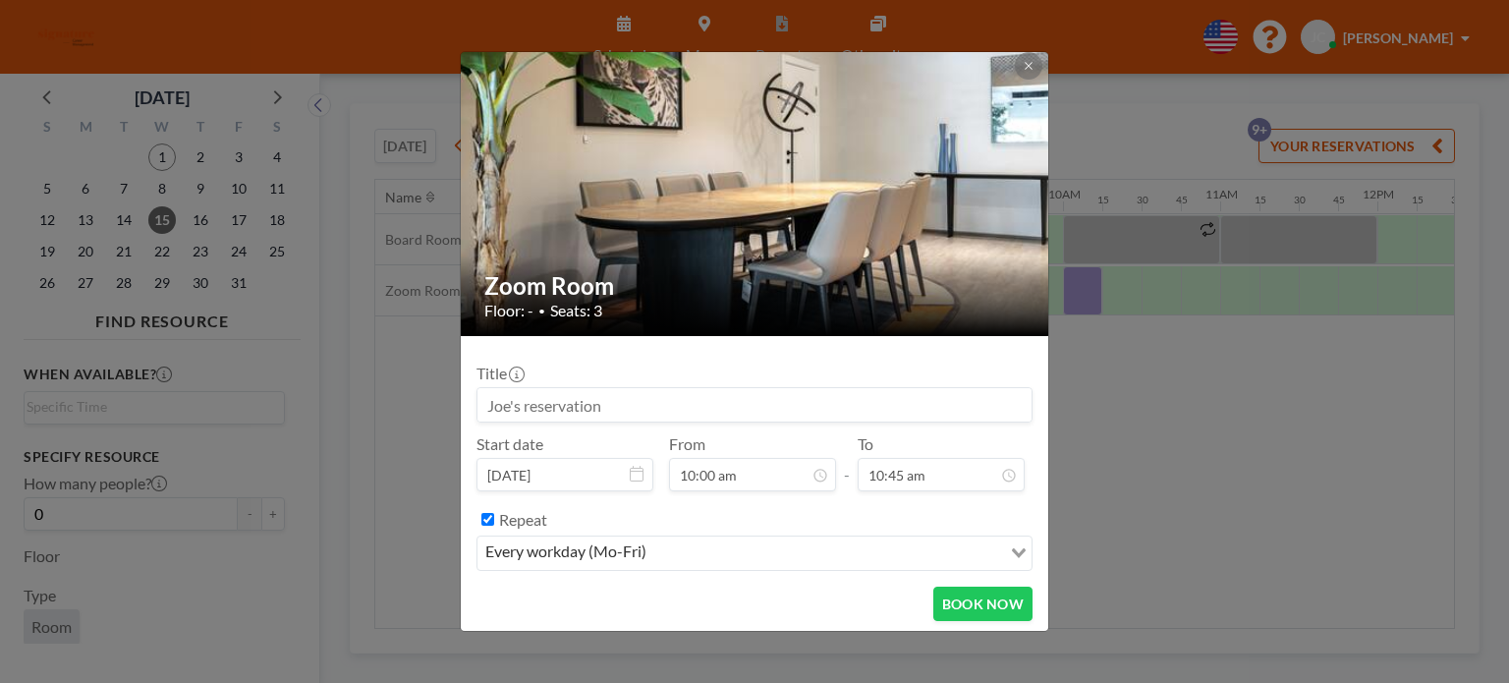
scroll to position [12, 0]
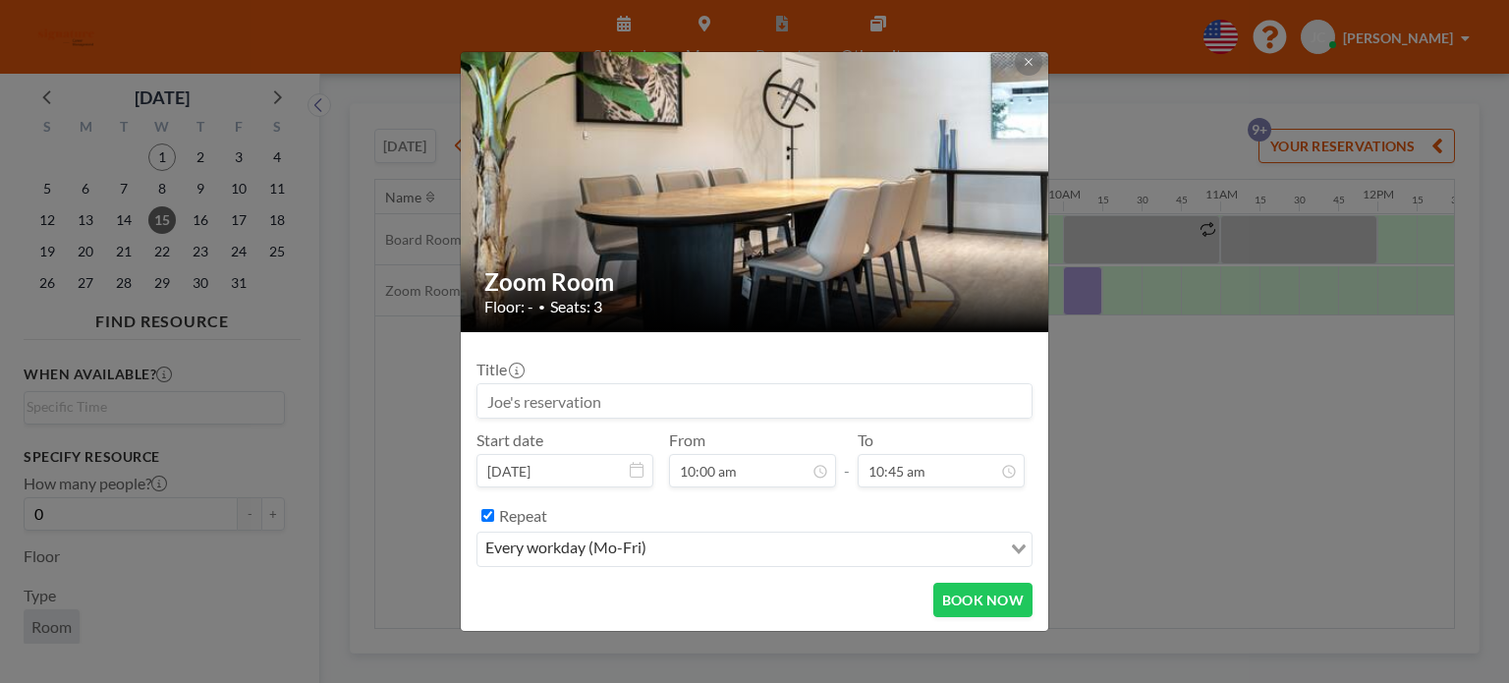
drag, startPoint x: 646, startPoint y: 583, endPoint x: 652, endPoint y: 574, distance: 11.2
click at [648, 583] on div "BOOK NOW" at bounding box center [755, 600] width 556 height 34
click at [672, 555] on input "Search for option" at bounding box center [744, 550] width 528 height 26
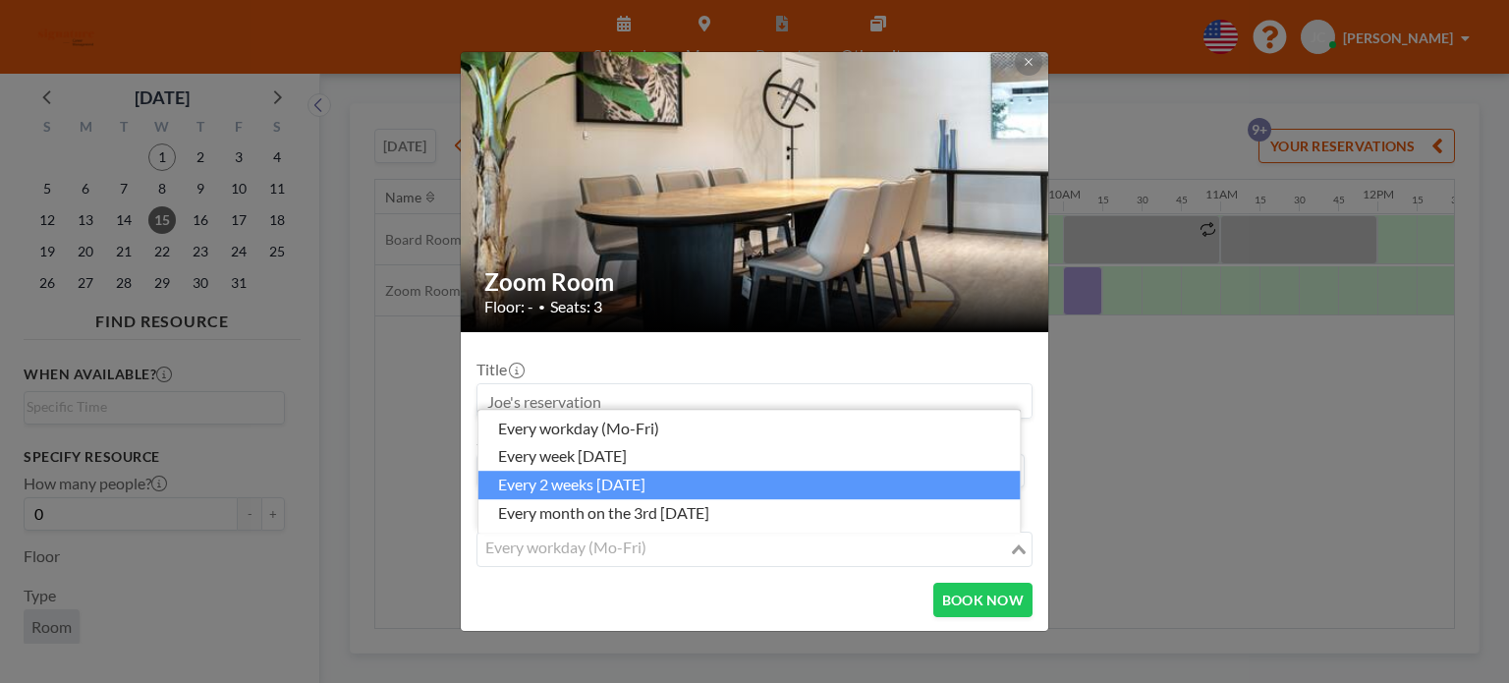
click at [668, 484] on li "every 2 weeks [DATE]" at bounding box center [750, 486] width 542 height 28
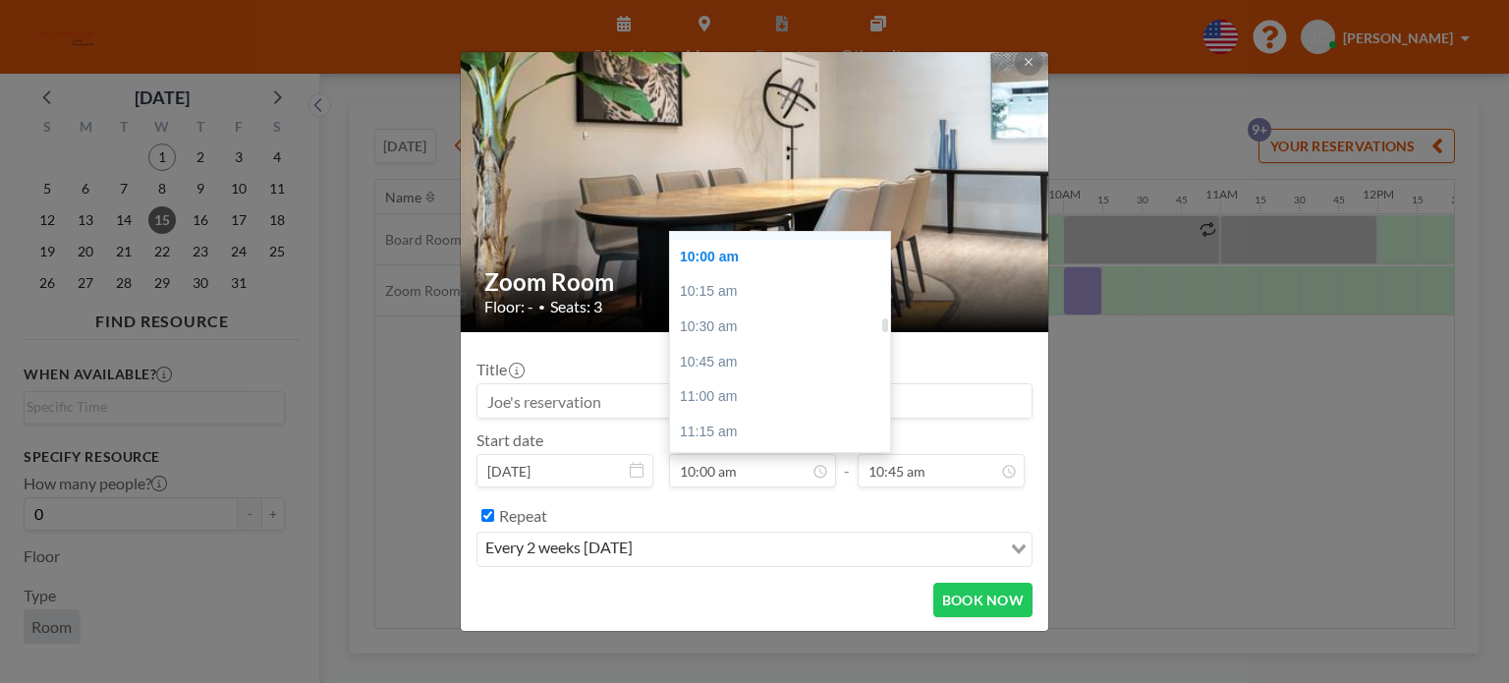
scroll to position [1203, 0]
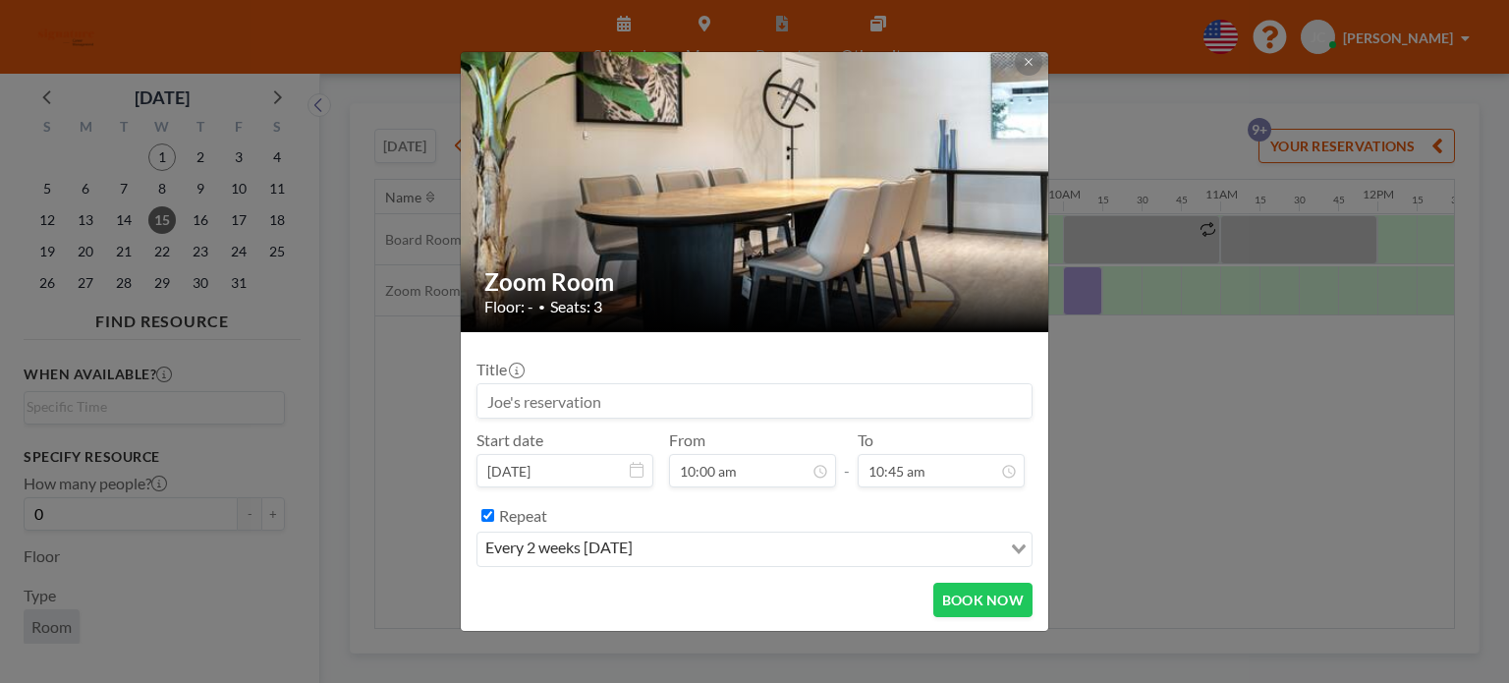
click at [926, 431] on div "To 10:45 am" at bounding box center [941, 458] width 167 height 57
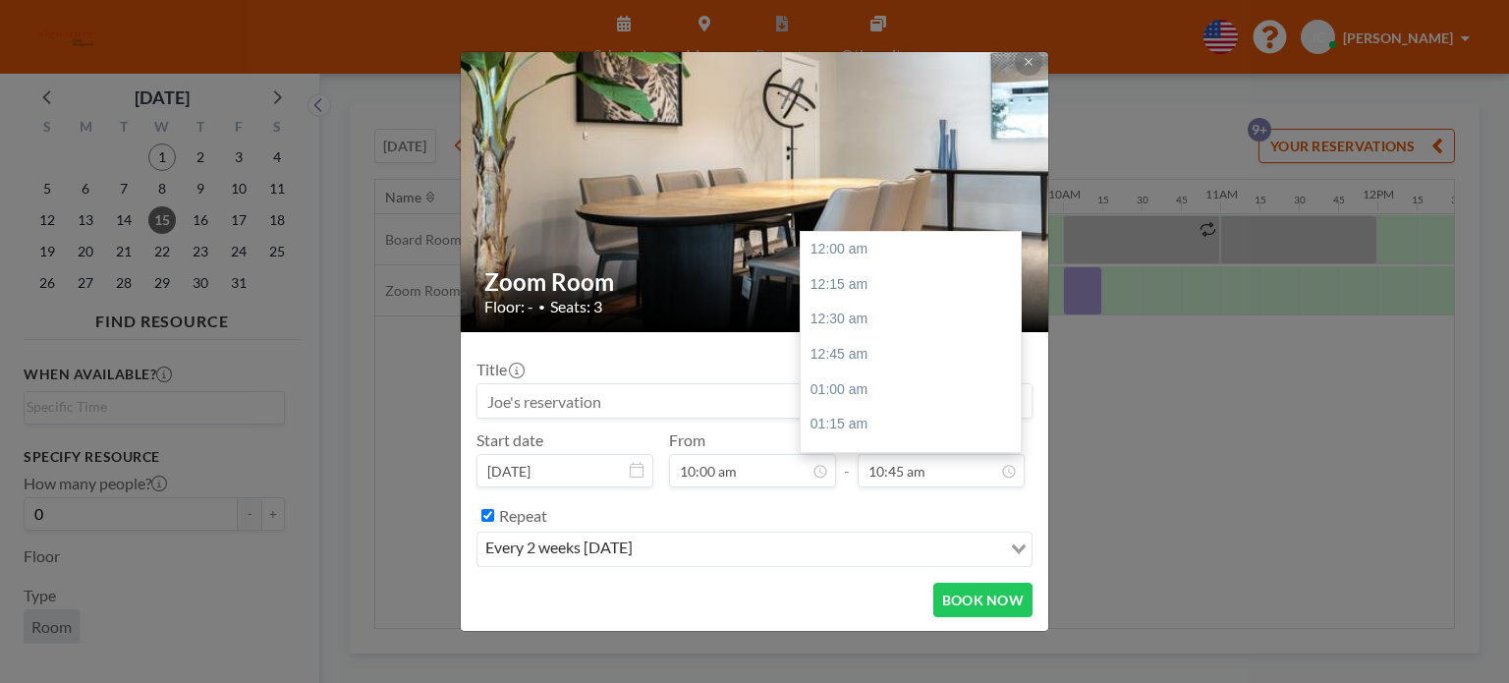
scroll to position [1504, 0]
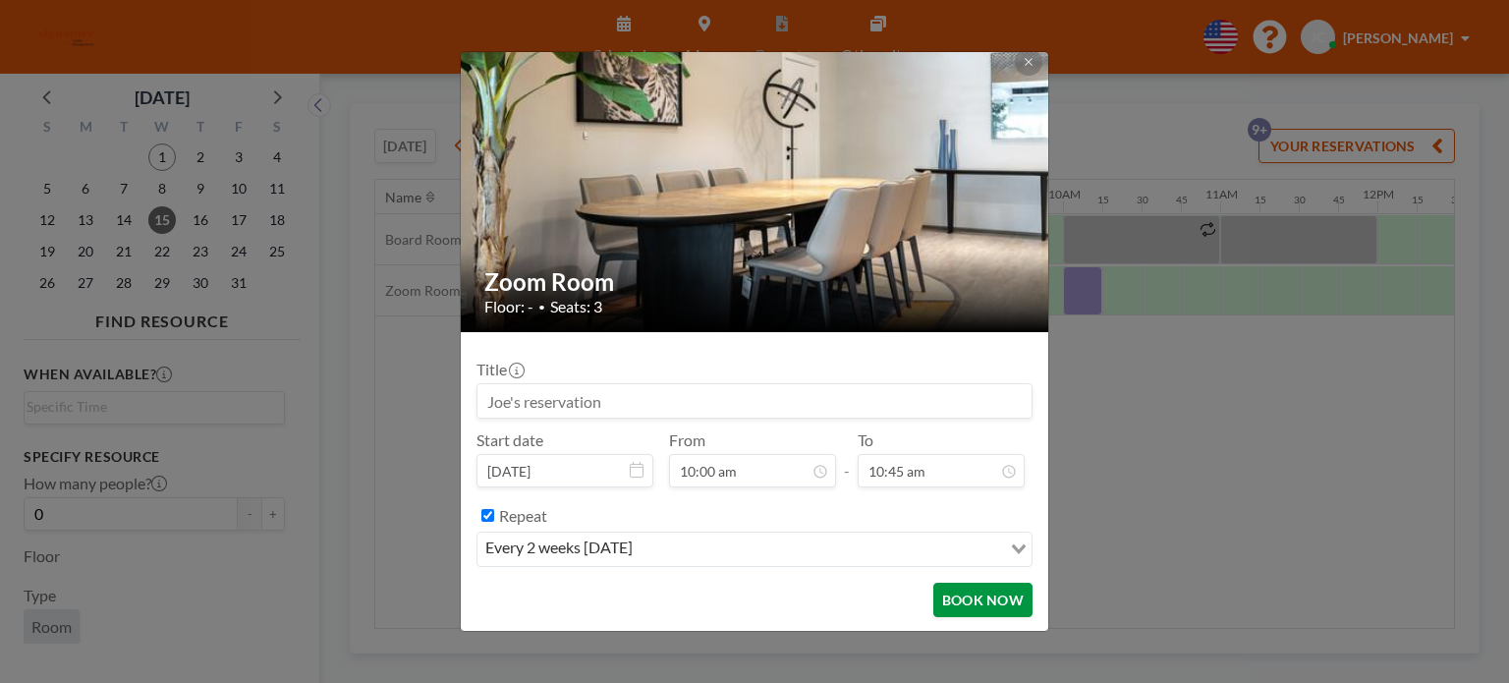
click at [952, 586] on button "BOOK NOW" at bounding box center [983, 600] width 99 height 34
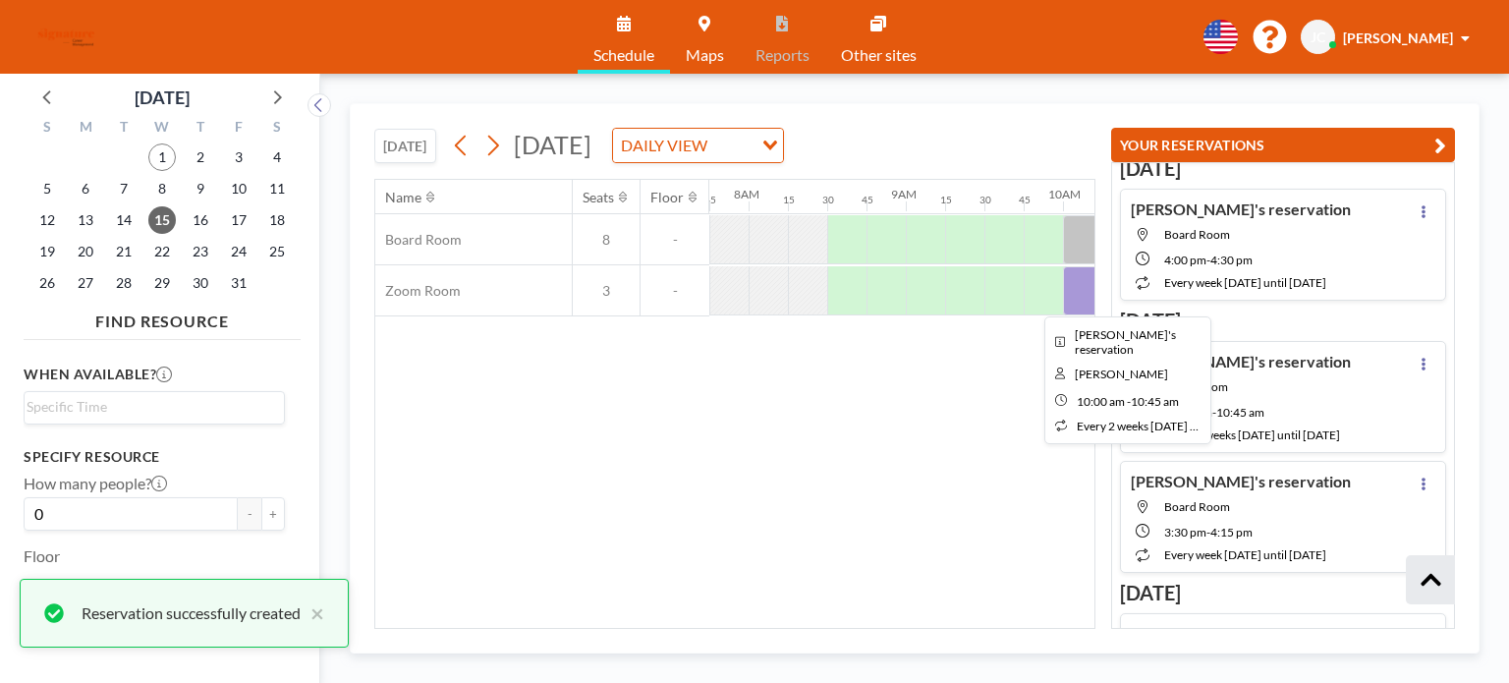
scroll to position [468, 0]
